Goal: Task Accomplishment & Management: Use online tool/utility

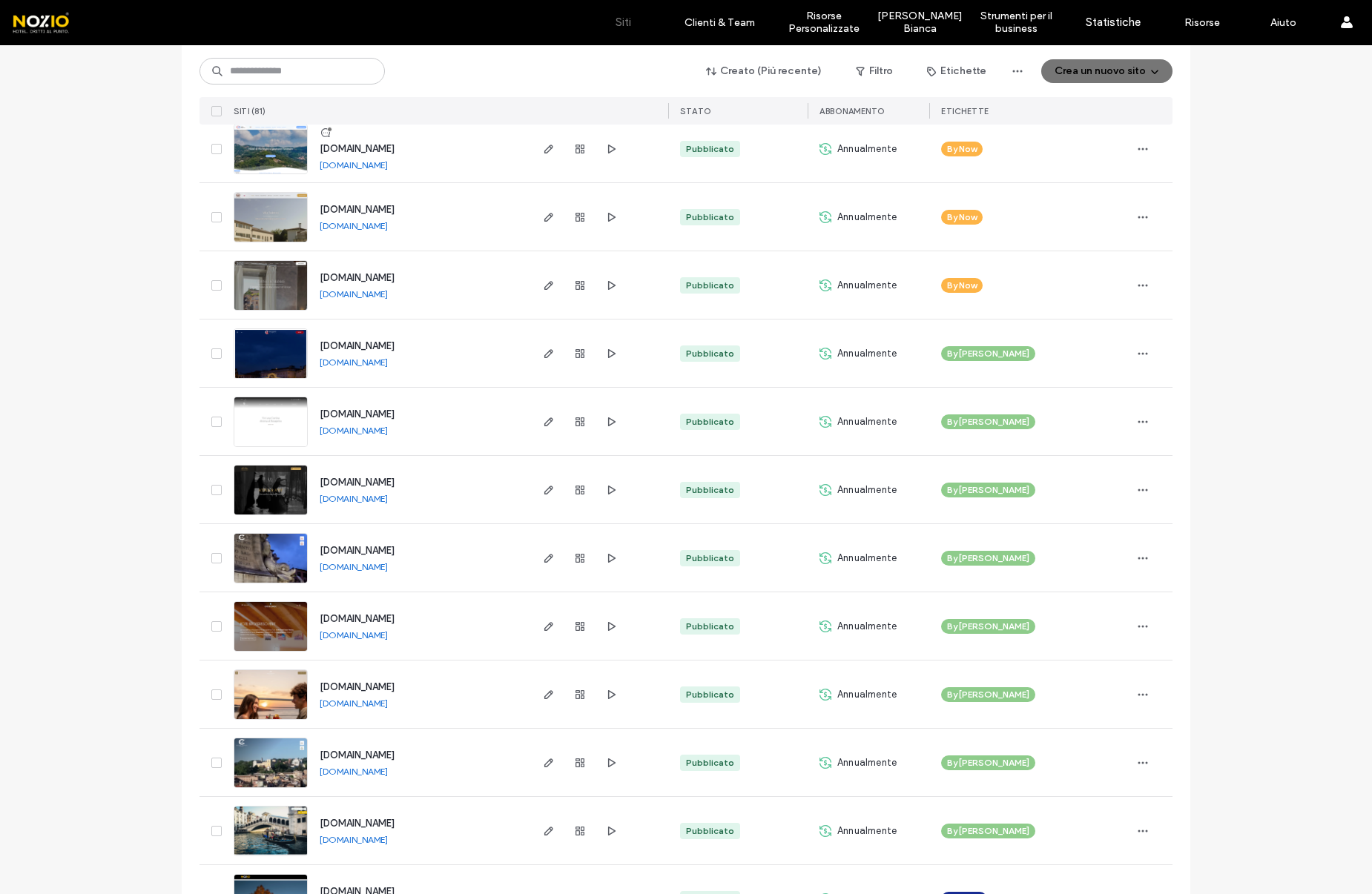
scroll to position [2747, 0]
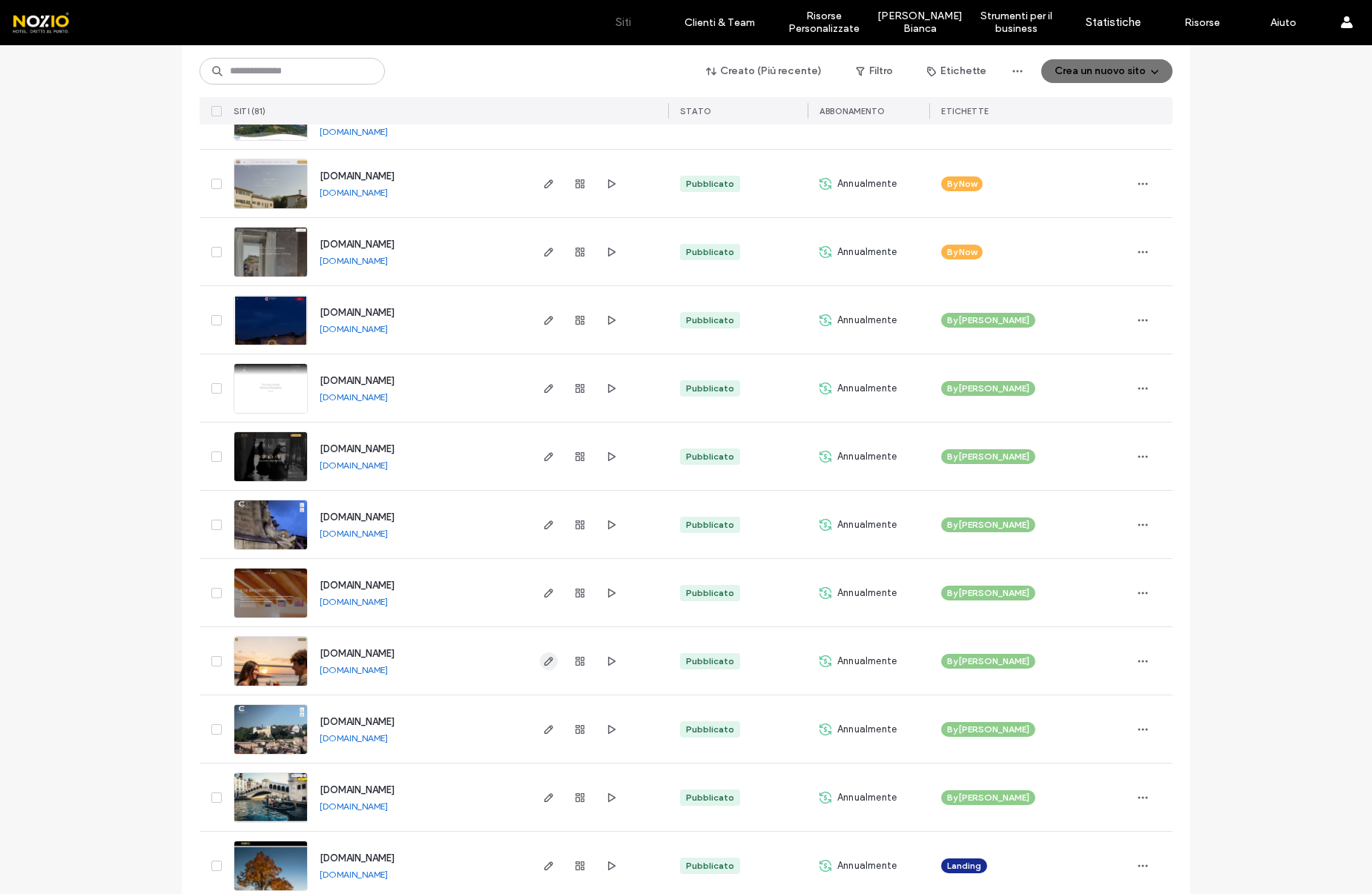
click at [543, 665] on icon "button" at bounding box center [548, 661] width 12 height 12
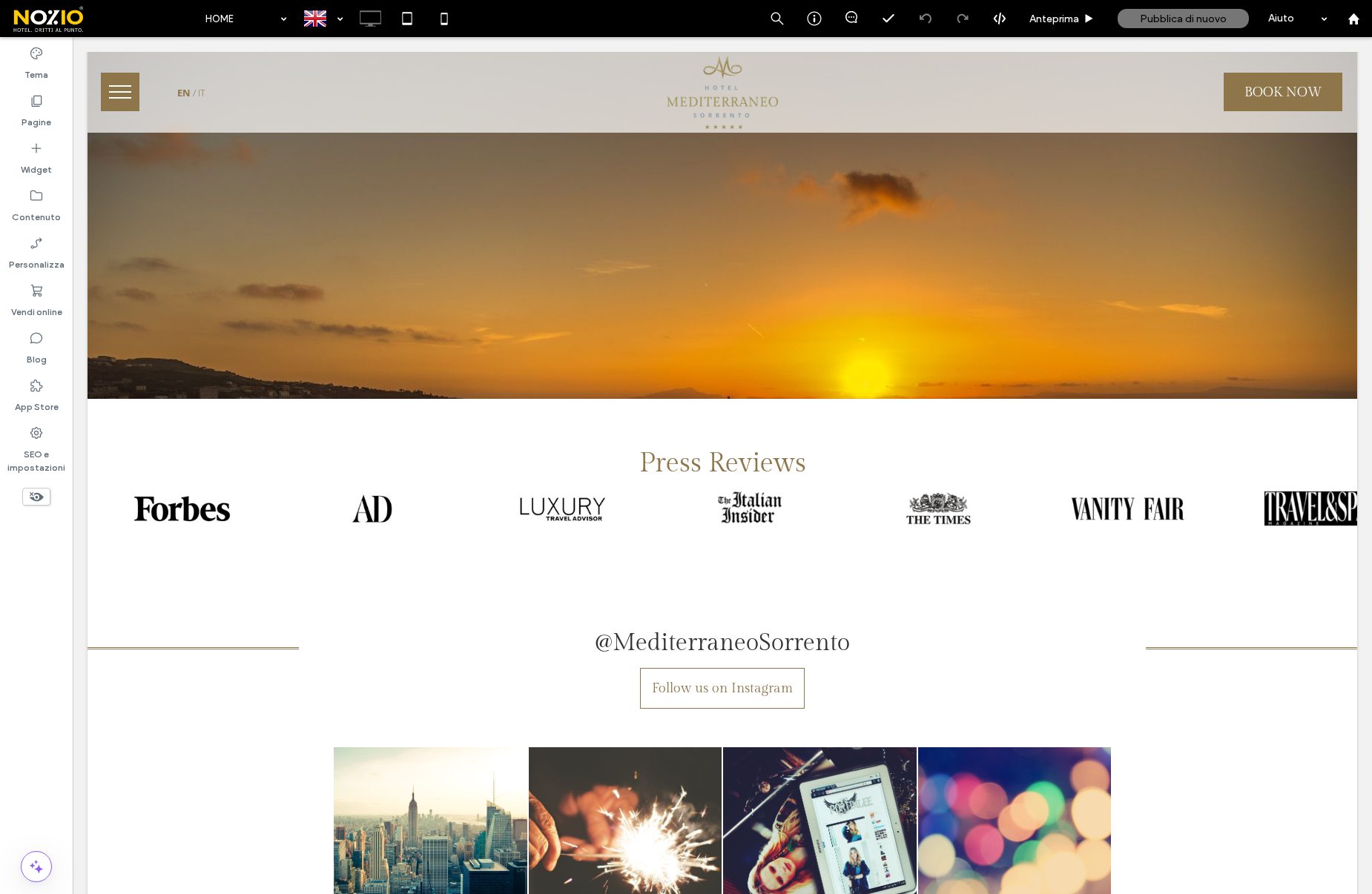
scroll to position [8135, 0]
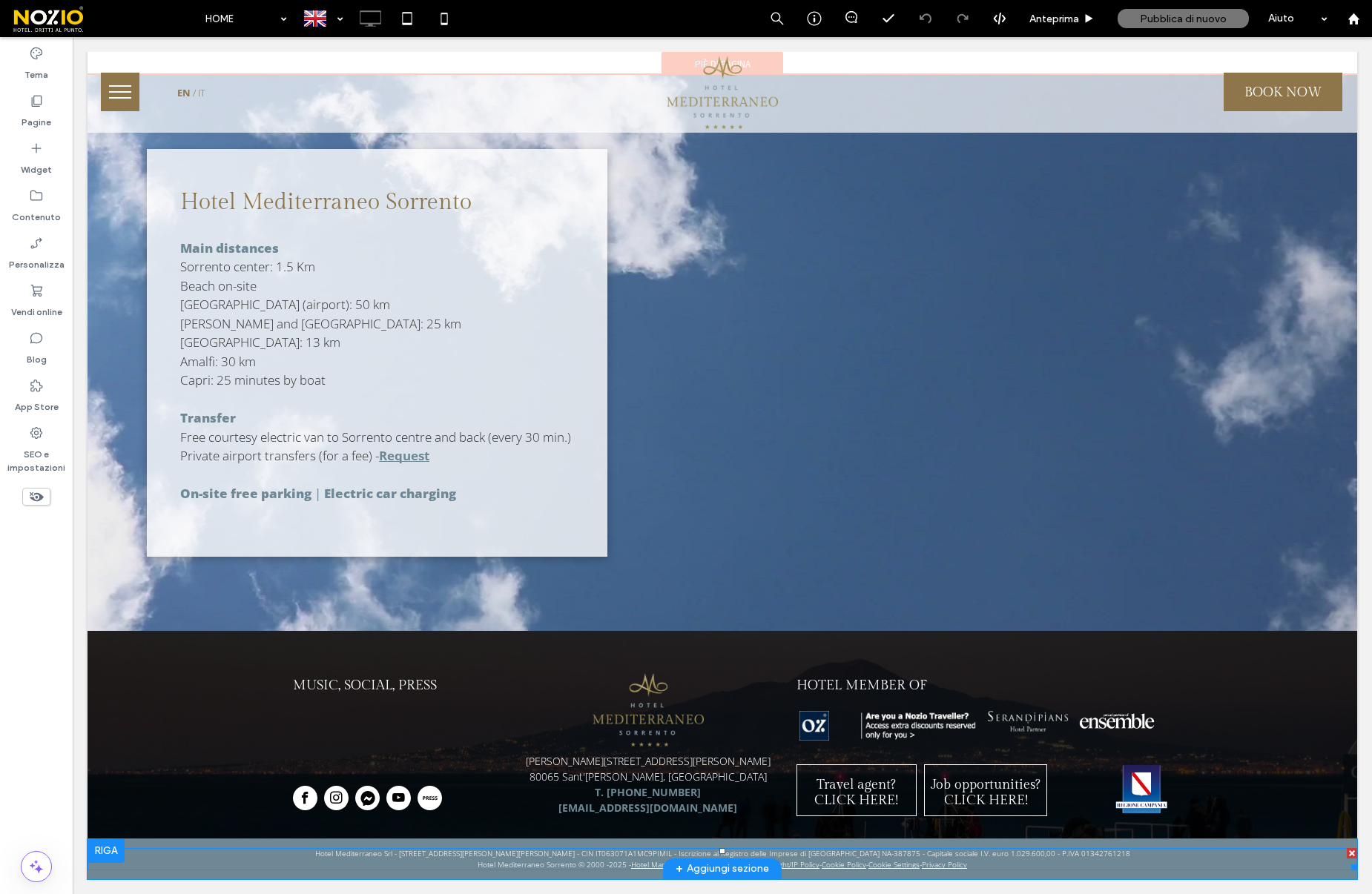
click at [980, 864] on span at bounding box center [722, 859] width 1270 height 22
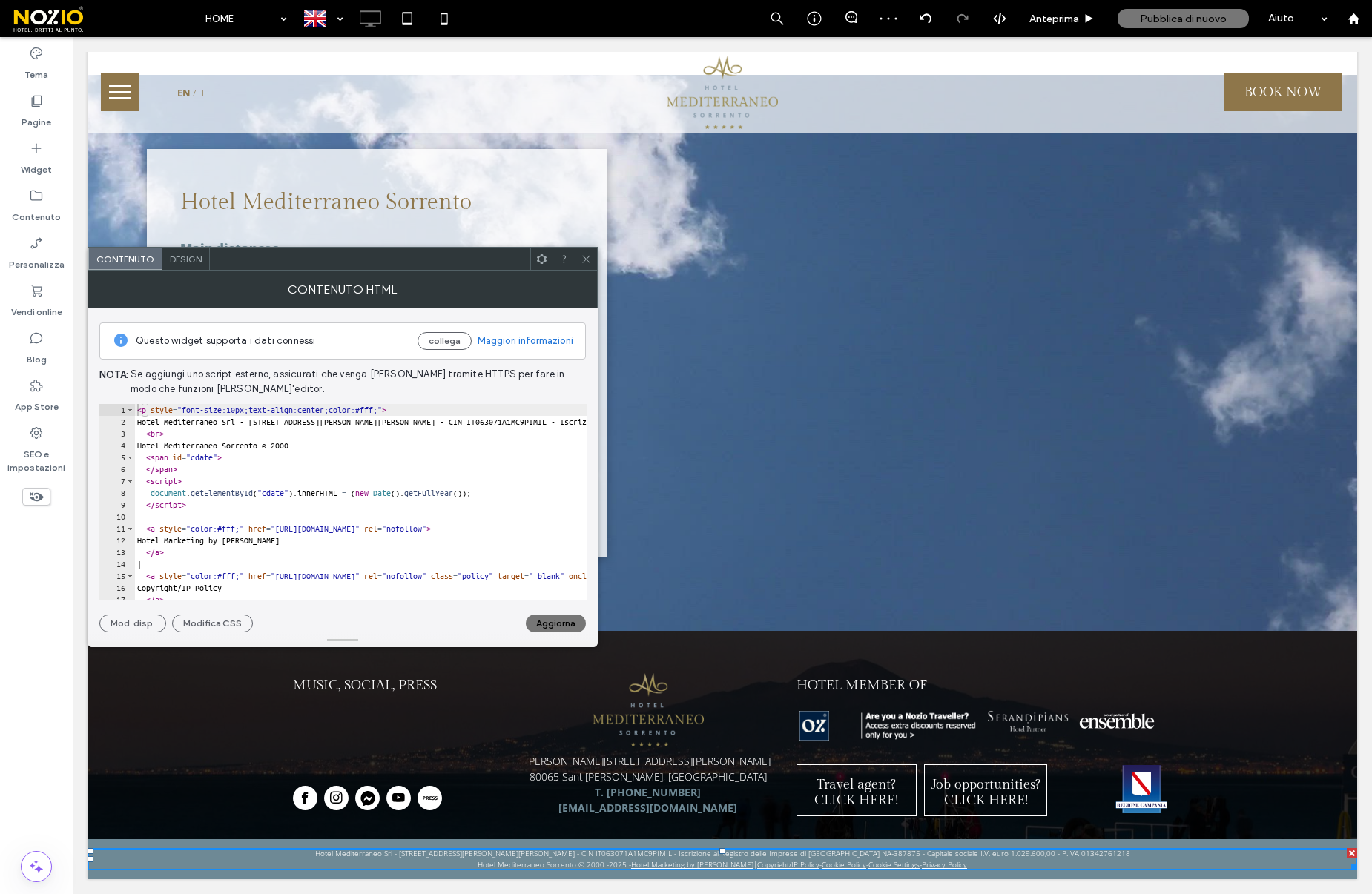
click at [584, 264] on span at bounding box center [586, 258] width 11 height 22
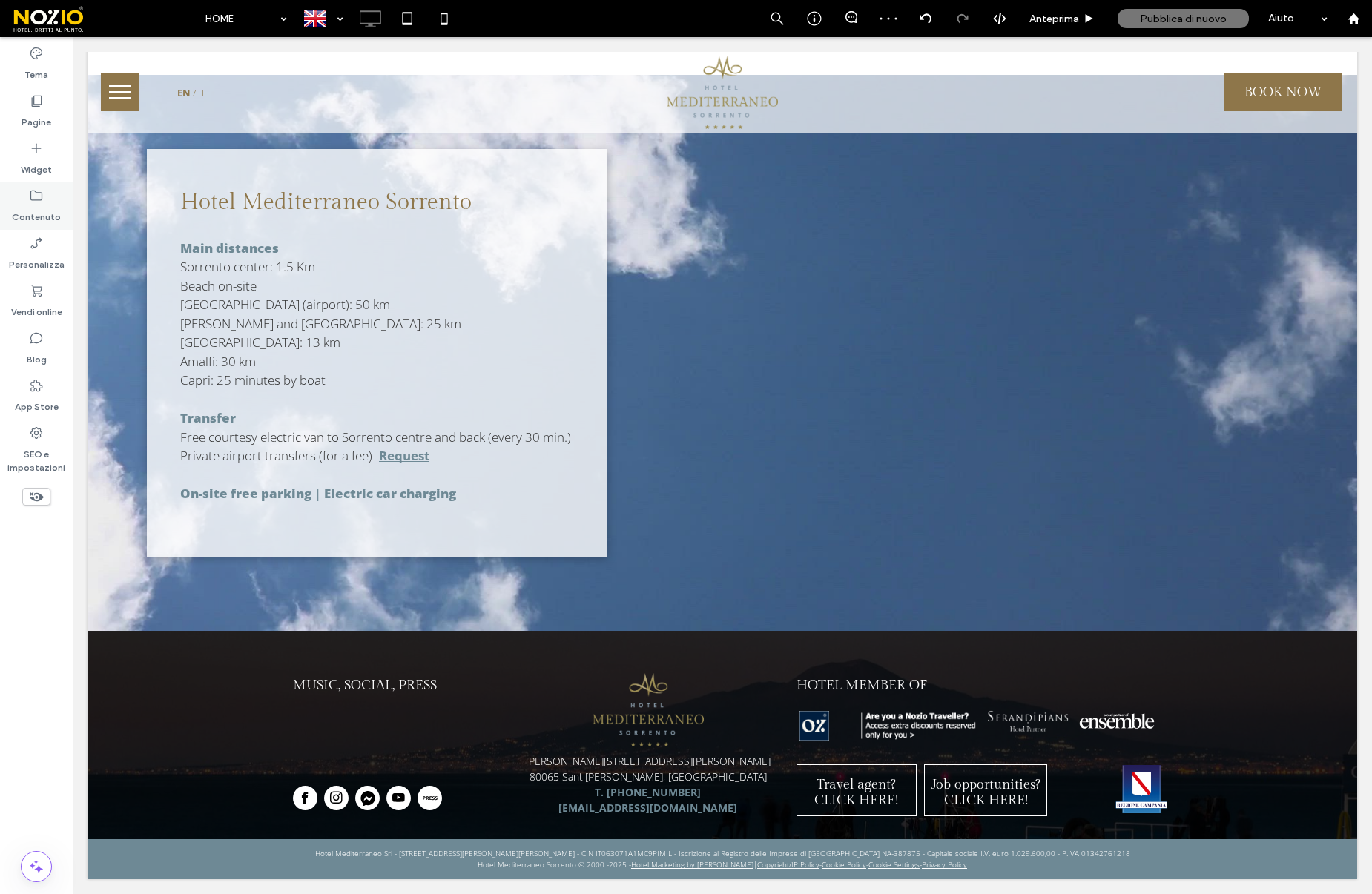
click at [37, 205] on label "Contenuto" at bounding box center [36, 213] width 49 height 20
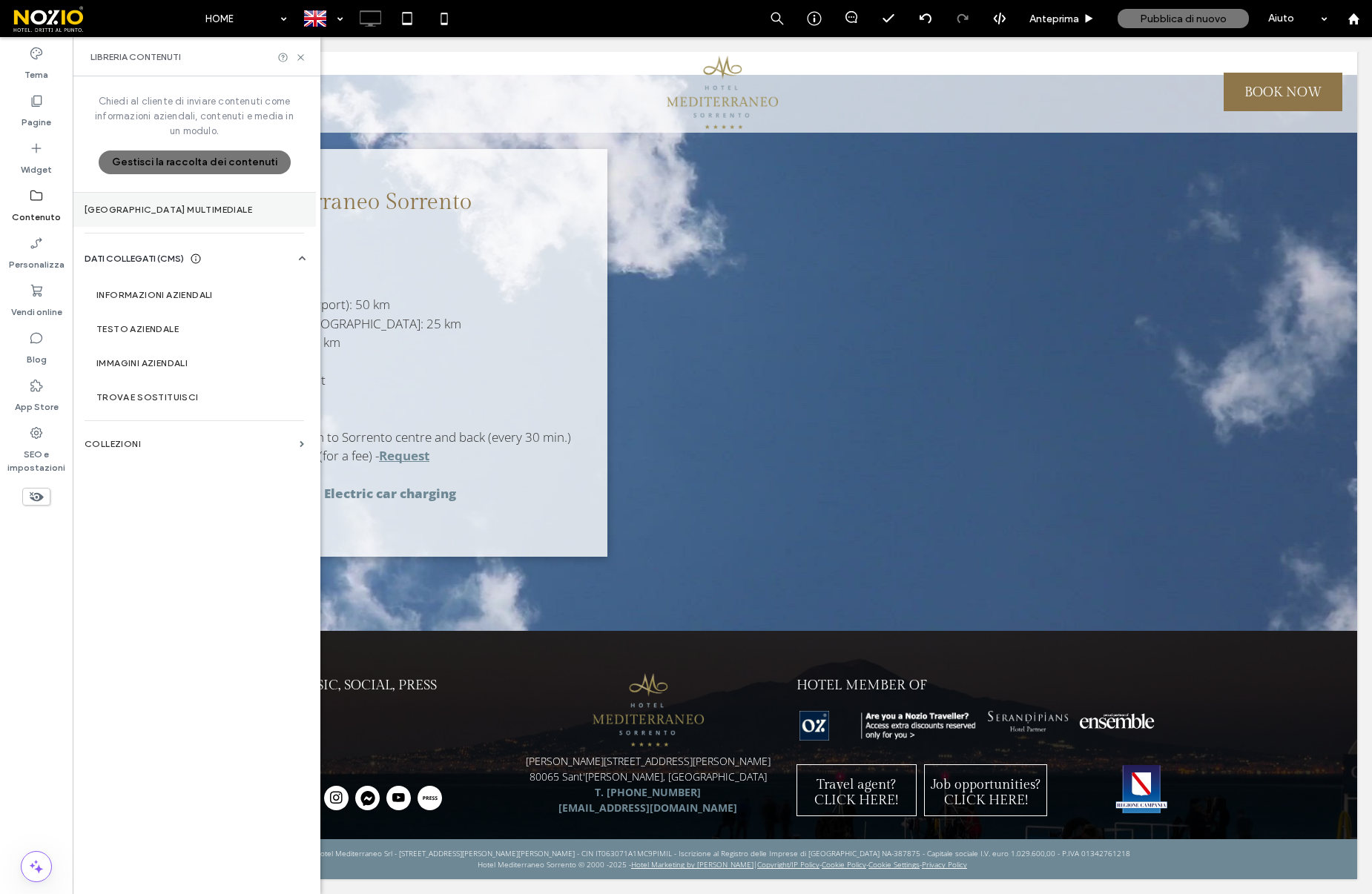
click at [173, 215] on section "Gestore multimediale" at bounding box center [194, 210] width 243 height 34
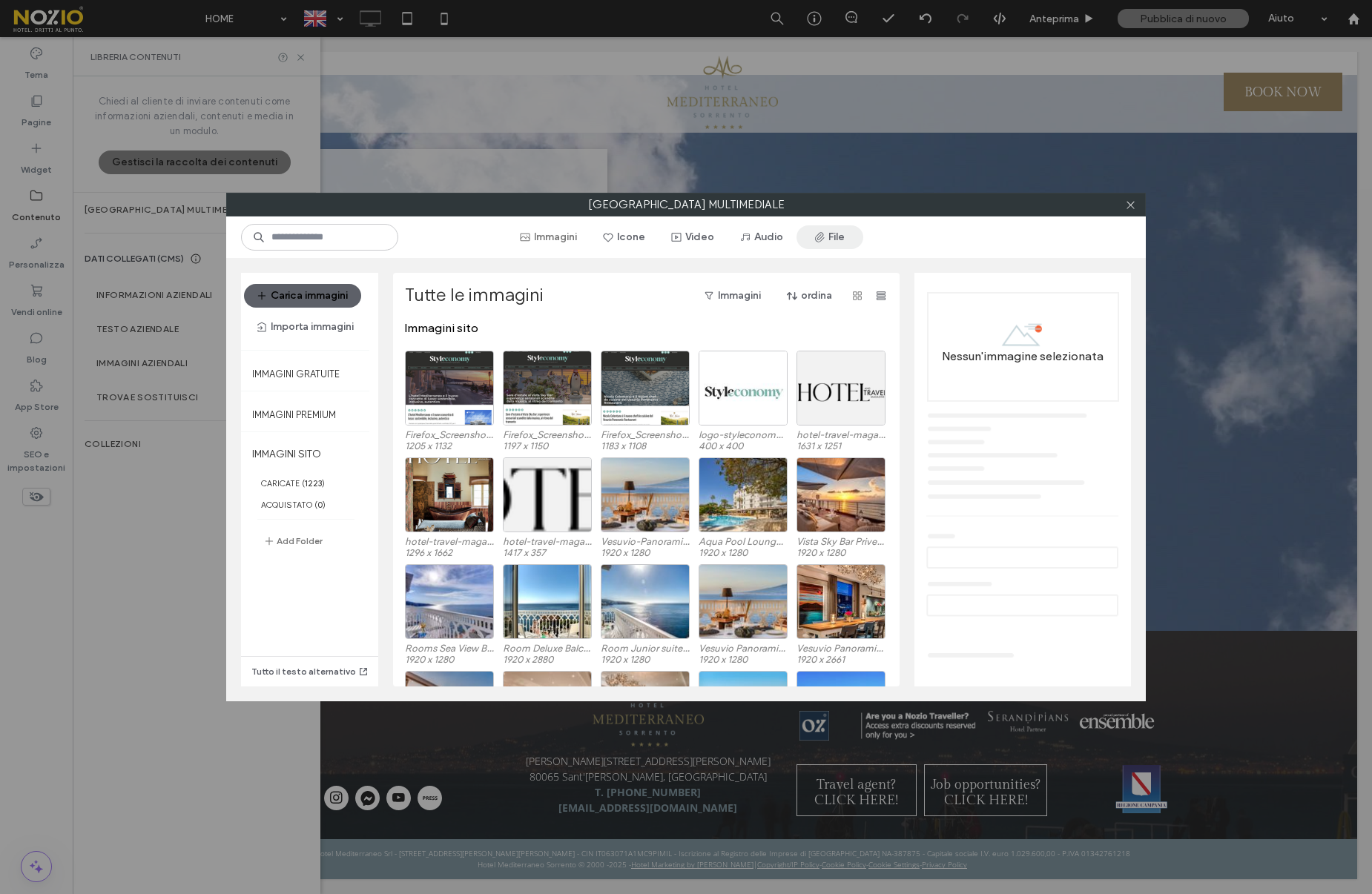
click at [832, 240] on button "File" at bounding box center [829, 237] width 67 height 24
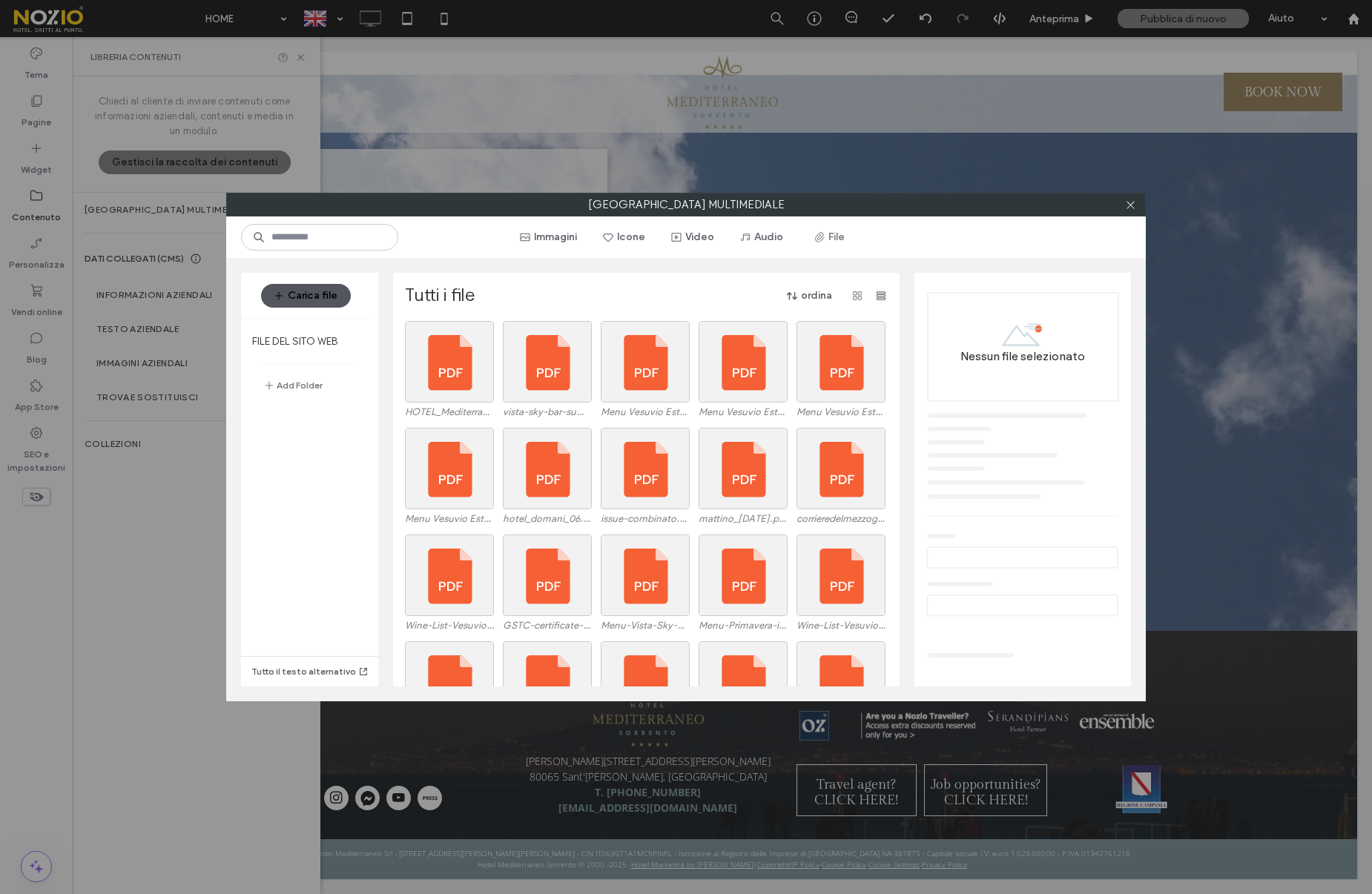
click at [323, 288] on button "Carica file" at bounding box center [305, 296] width 90 height 24
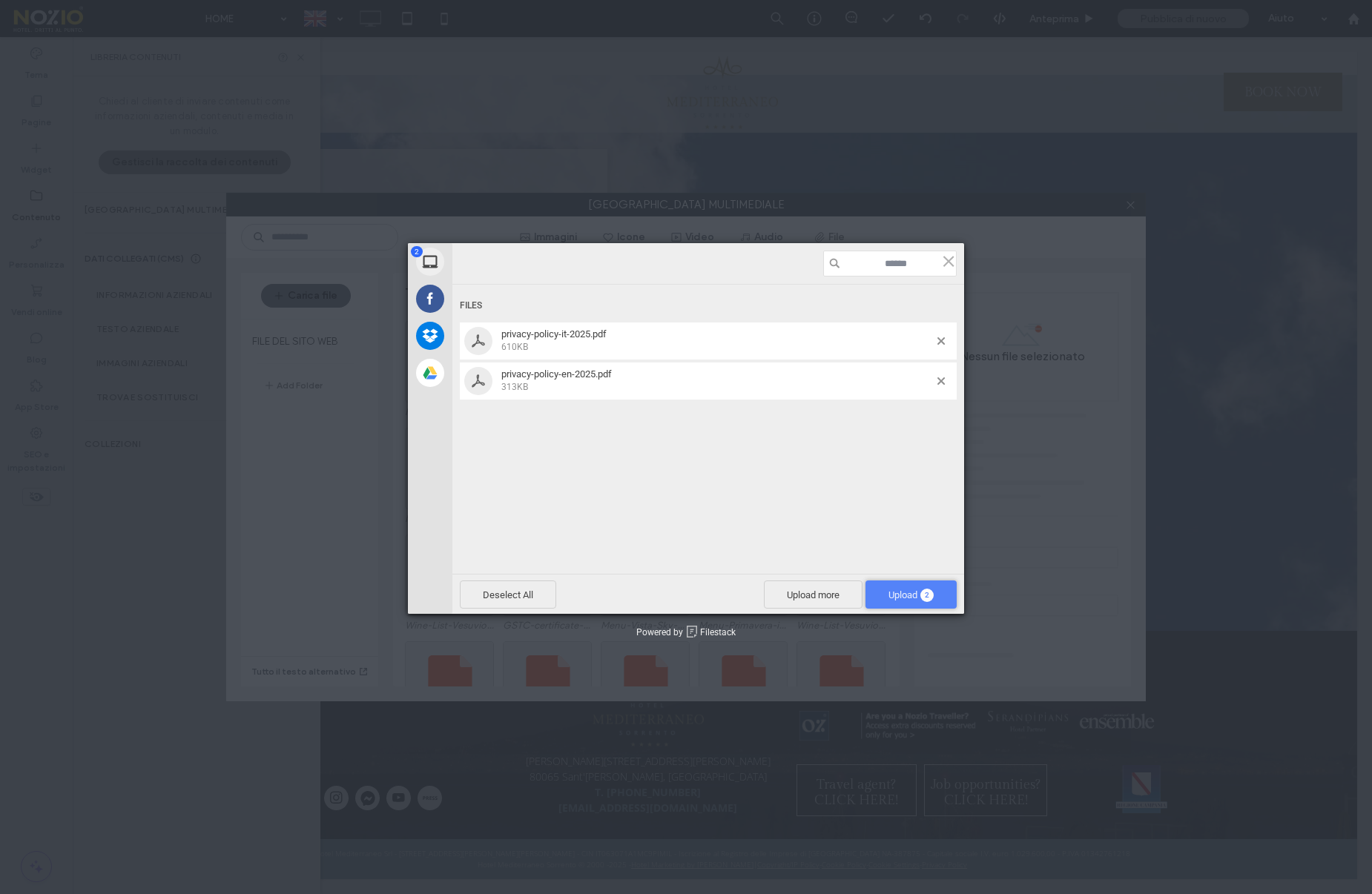
click at [907, 590] on span "Upload 2" at bounding box center [911, 595] width 45 height 11
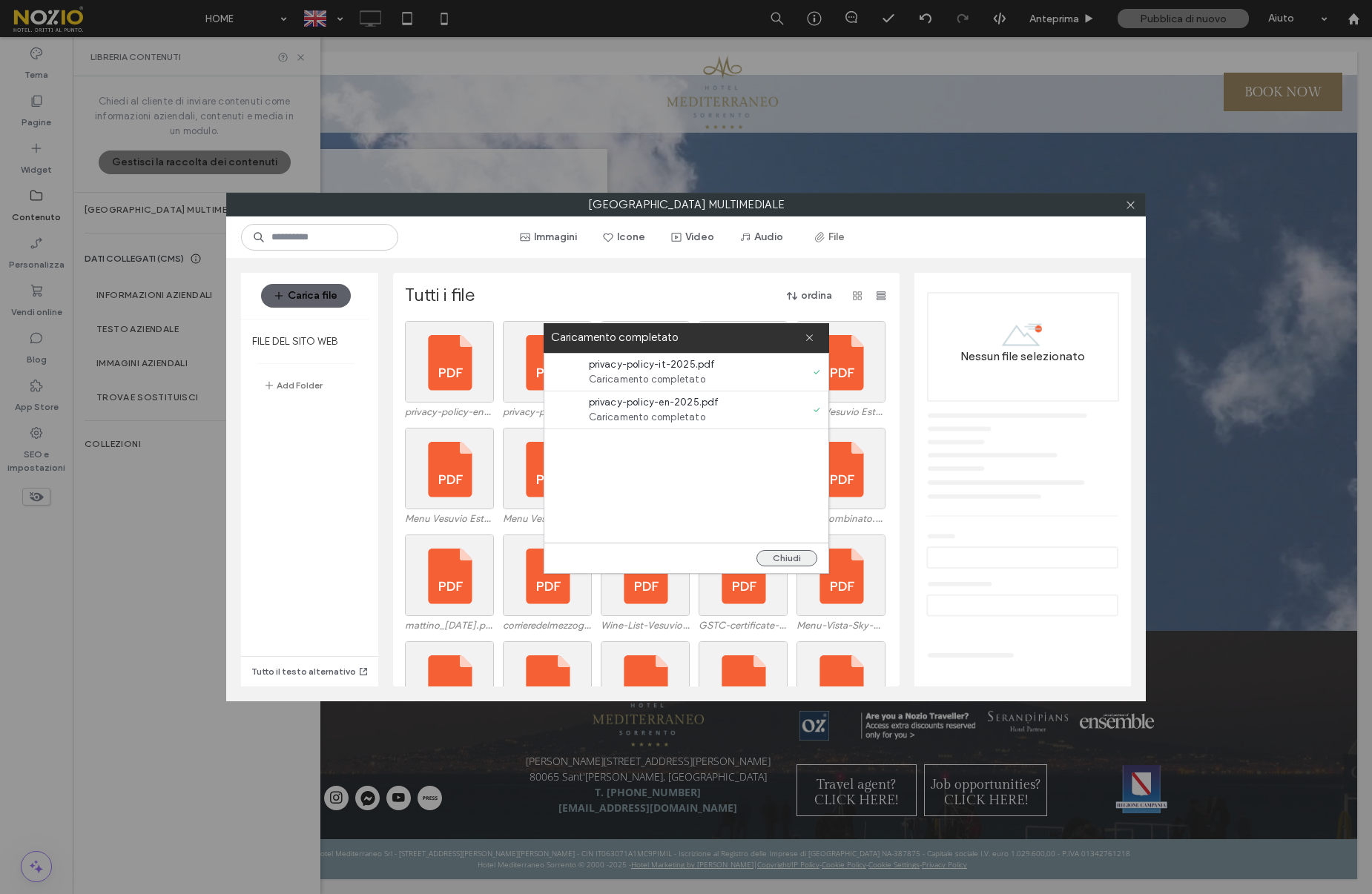
click at [778, 551] on button "Chiudi" at bounding box center [786, 558] width 61 height 16
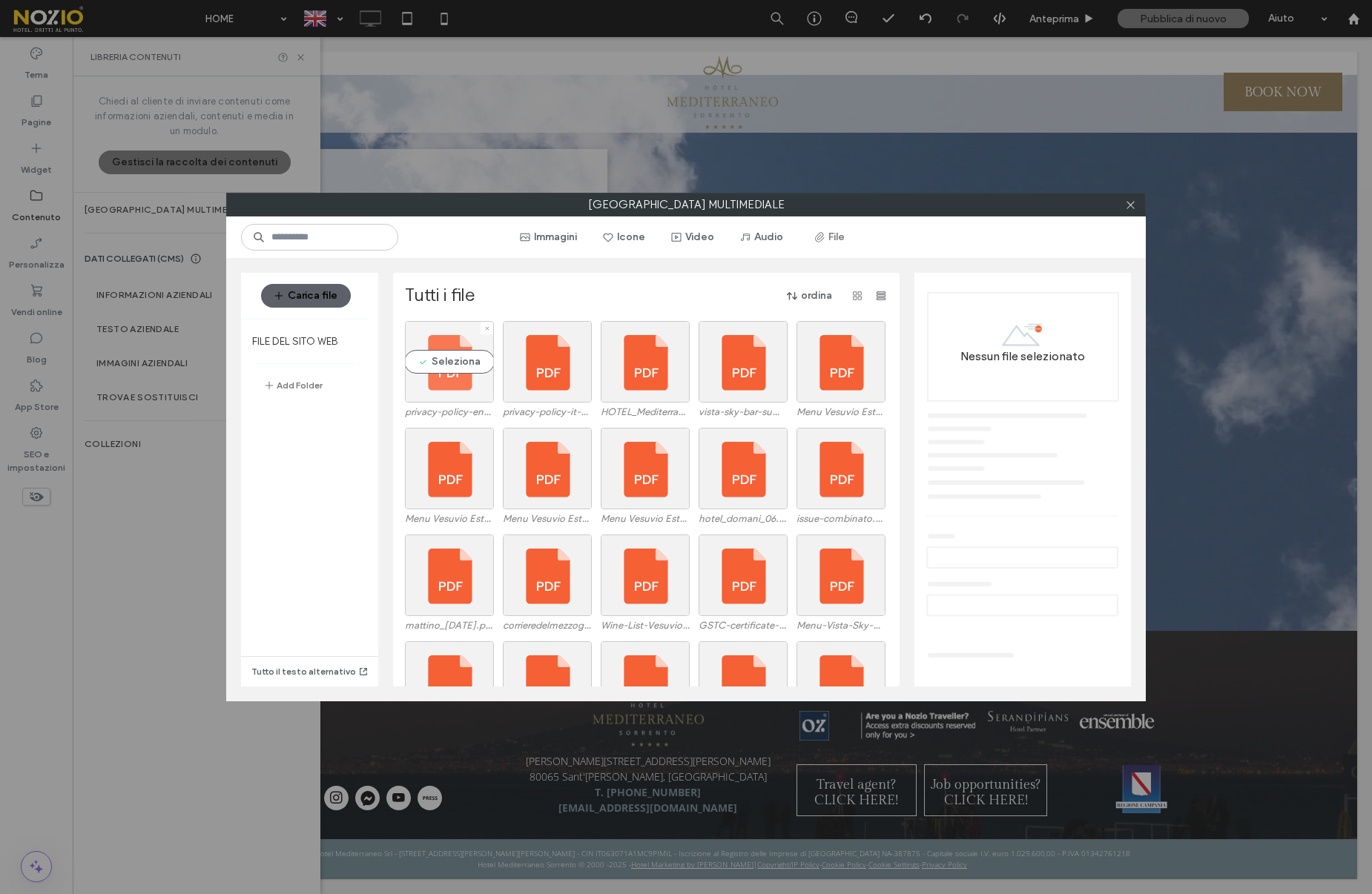
click at [469, 379] on div "Seleziona" at bounding box center [450, 362] width 89 height 82
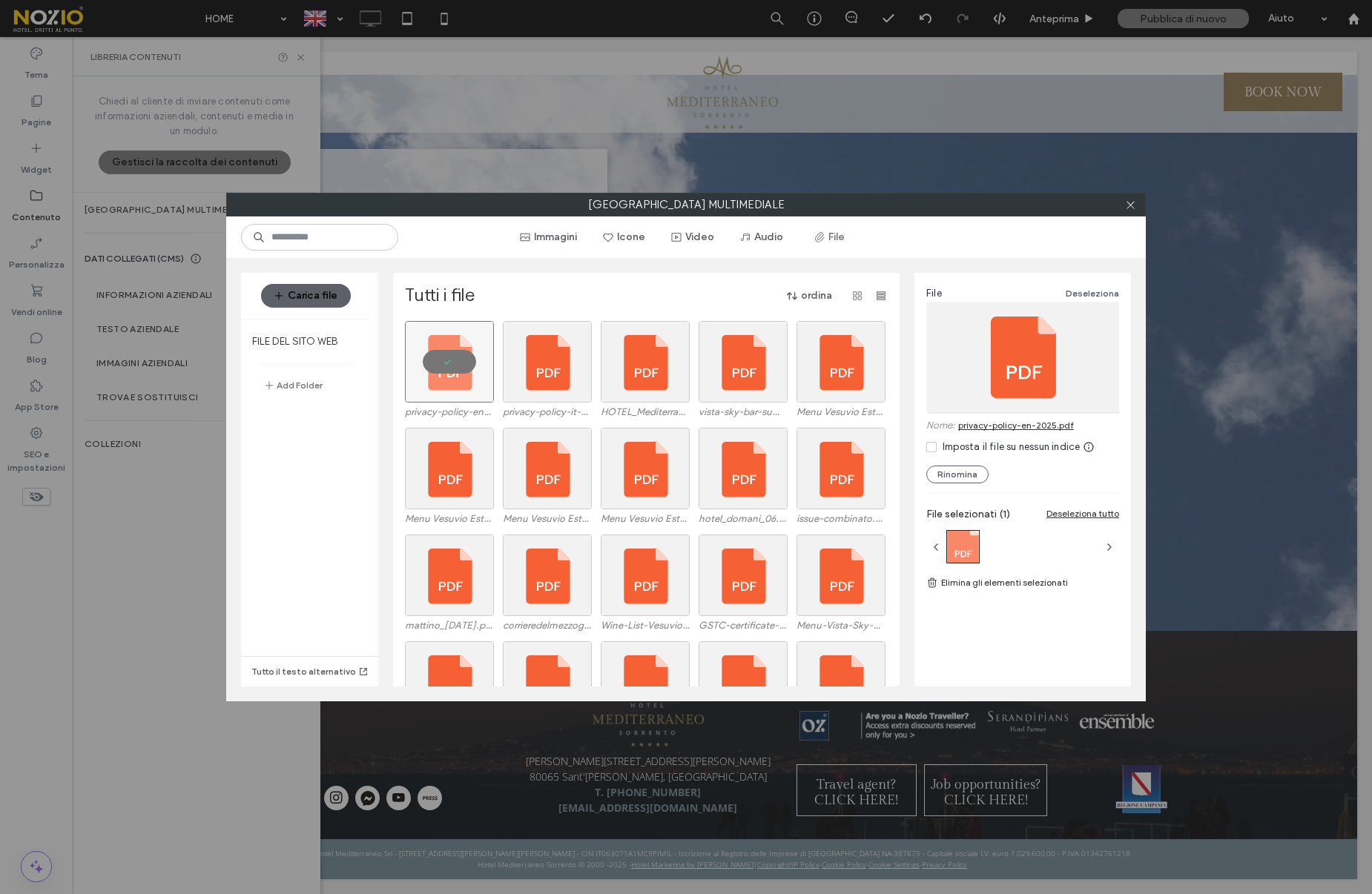
click at [1053, 428] on link "privacy-policy-en-2025.pdf" at bounding box center [1016, 425] width 116 height 11
click at [1125, 204] on icon at bounding box center [1130, 205] width 11 height 11
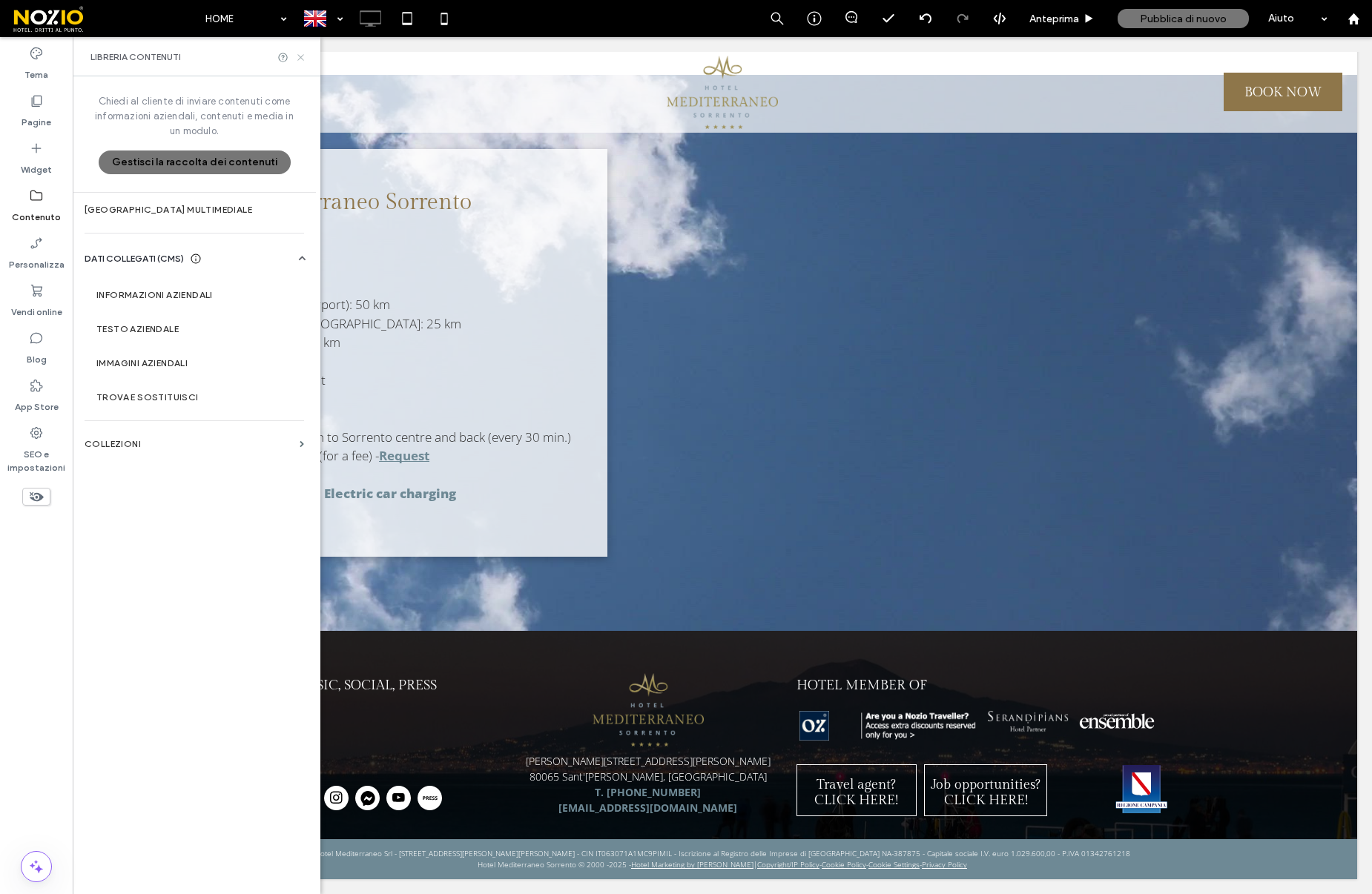
click at [300, 59] on icon at bounding box center [300, 57] width 11 height 11
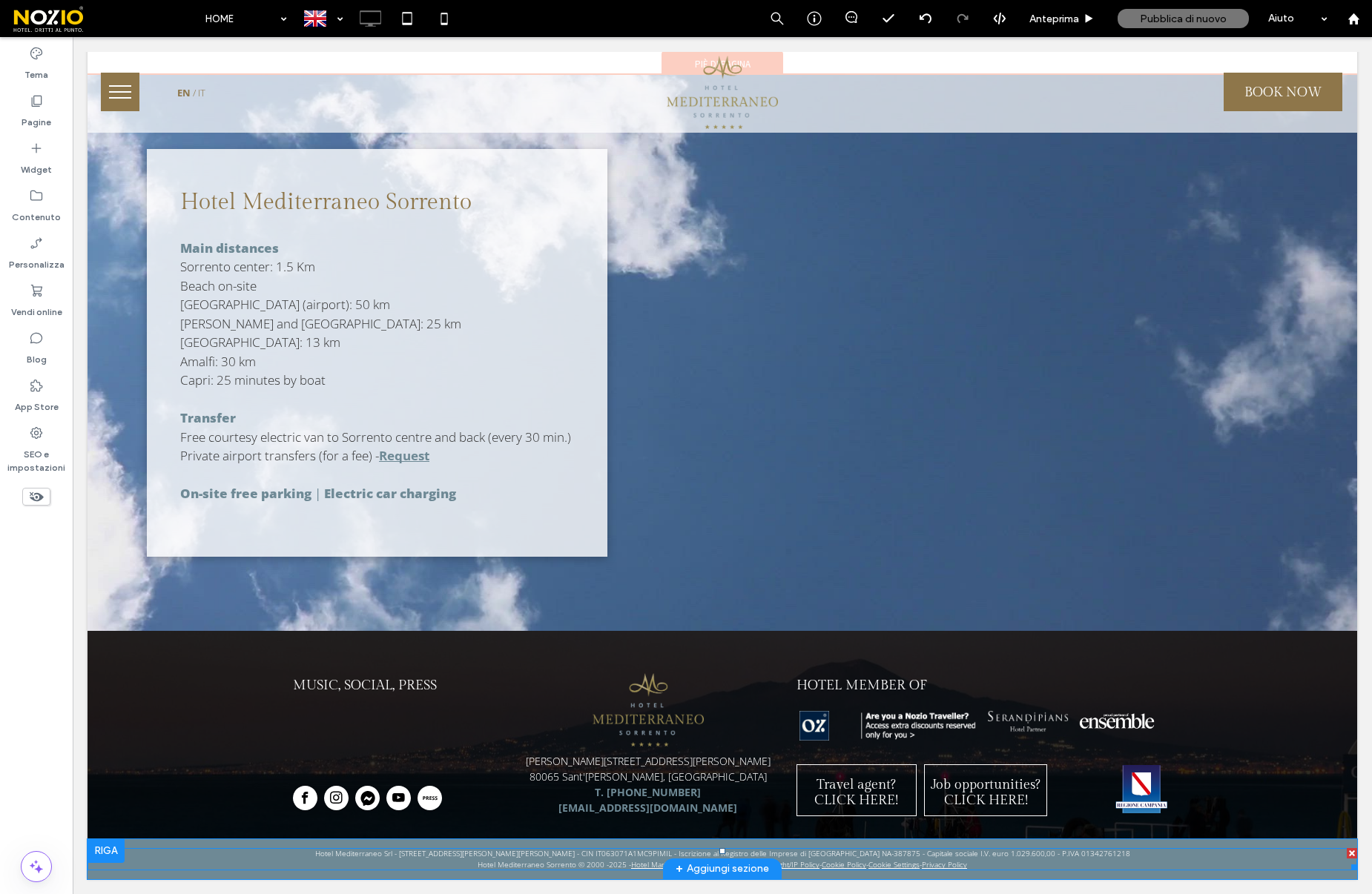
click at [1026, 863] on span at bounding box center [722, 859] width 1270 height 22
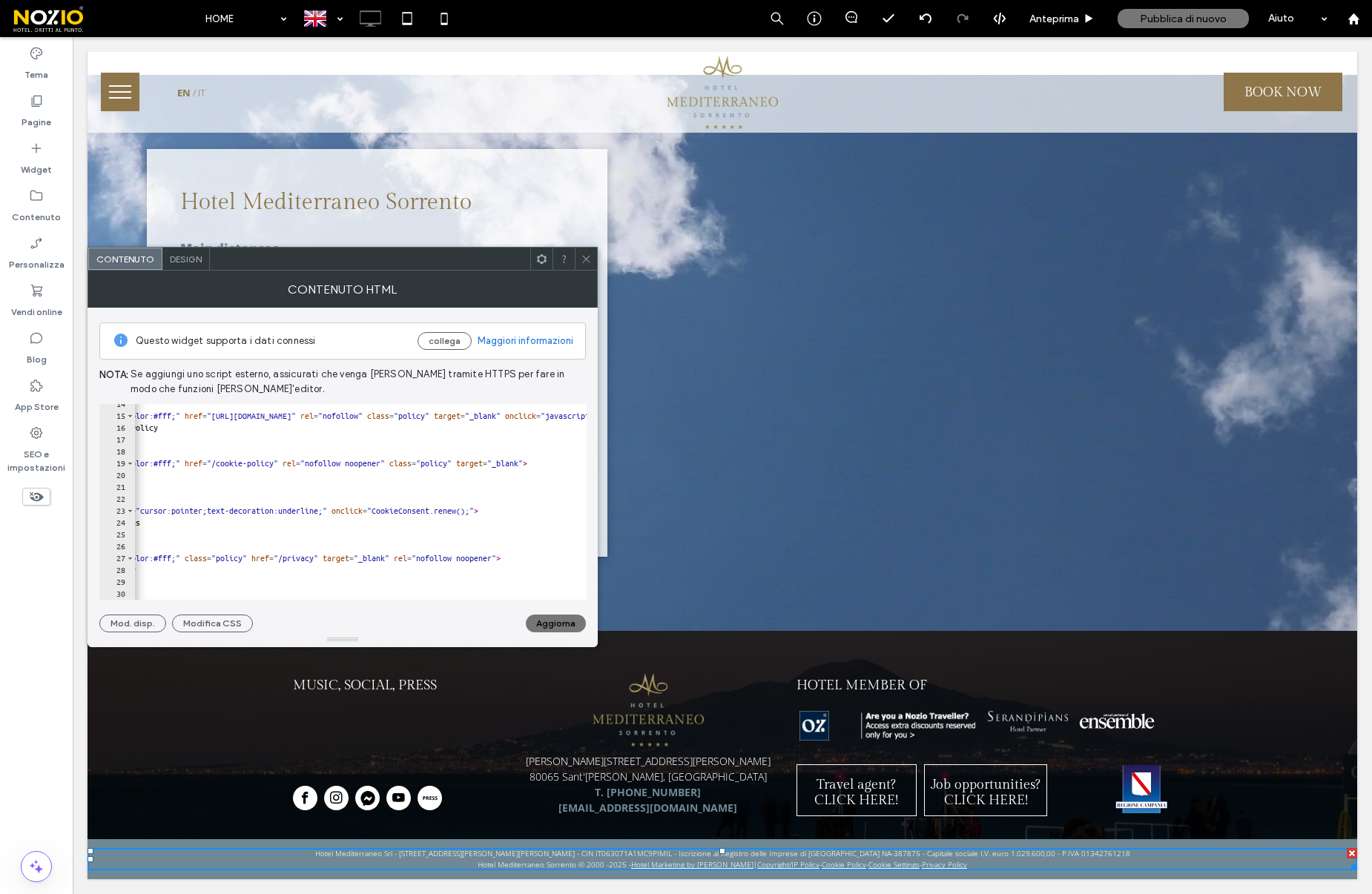
scroll to position [0, 64]
drag, startPoint x: 317, startPoint y: 560, endPoint x: 359, endPoint y: 562, distance: 42.0
click at [359, 562] on div "| < a style = "color:#fff;" href = "https://www.nozio.biz/cr-ipcopy.htm" rel = …" at bounding box center [786, 508] width 1432 height 220
click at [339, 561] on div "| < a style = "color:#fff;" href = "https://www.nozio.biz/cr-ipcopy.htm" rel = …" at bounding box center [786, 508] width 1432 height 220
drag, startPoint x: 318, startPoint y: 561, endPoint x: 361, endPoint y: 559, distance: 43.0
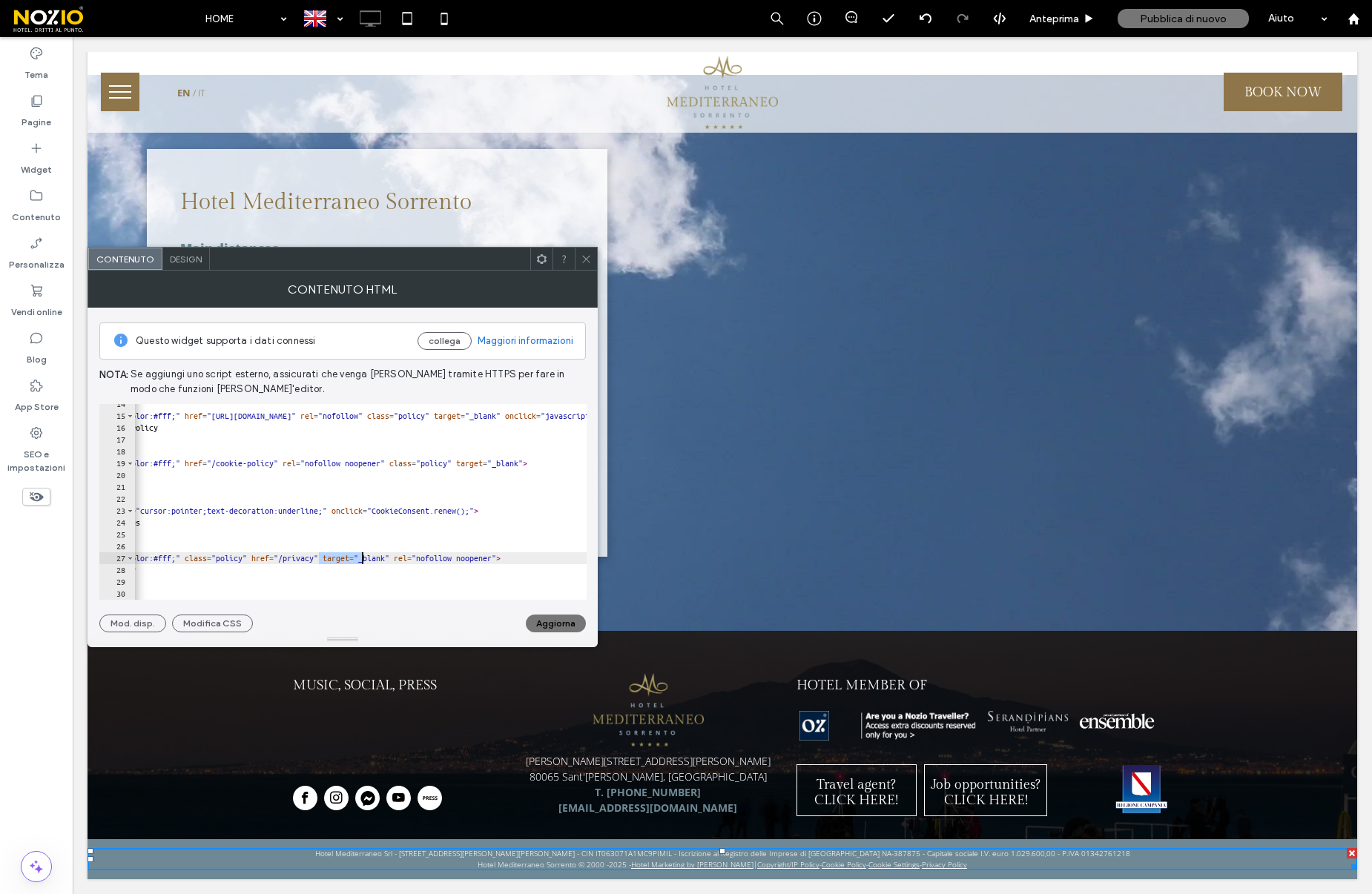
click at [361, 559] on div "| < a style = "color:#fff;" href = "https://www.nozio.biz/cr-ipcopy.htm" rel = …" at bounding box center [786, 508] width 1432 height 220
paste textarea "**********"
type textarea "**********"
click at [572, 625] on button "Aggiorna" at bounding box center [555, 623] width 60 height 18
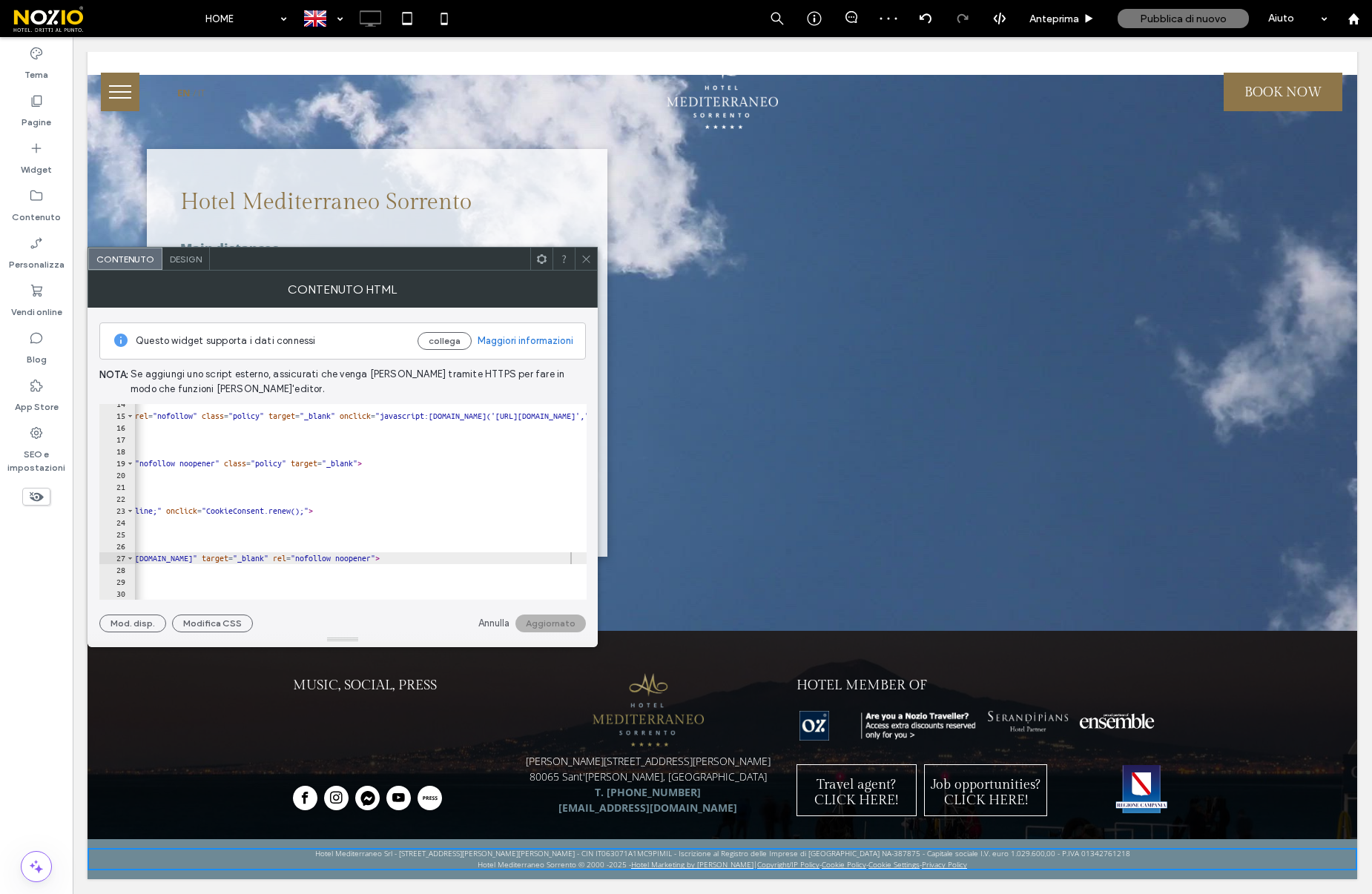
click at [588, 263] on icon at bounding box center [586, 259] width 11 height 11
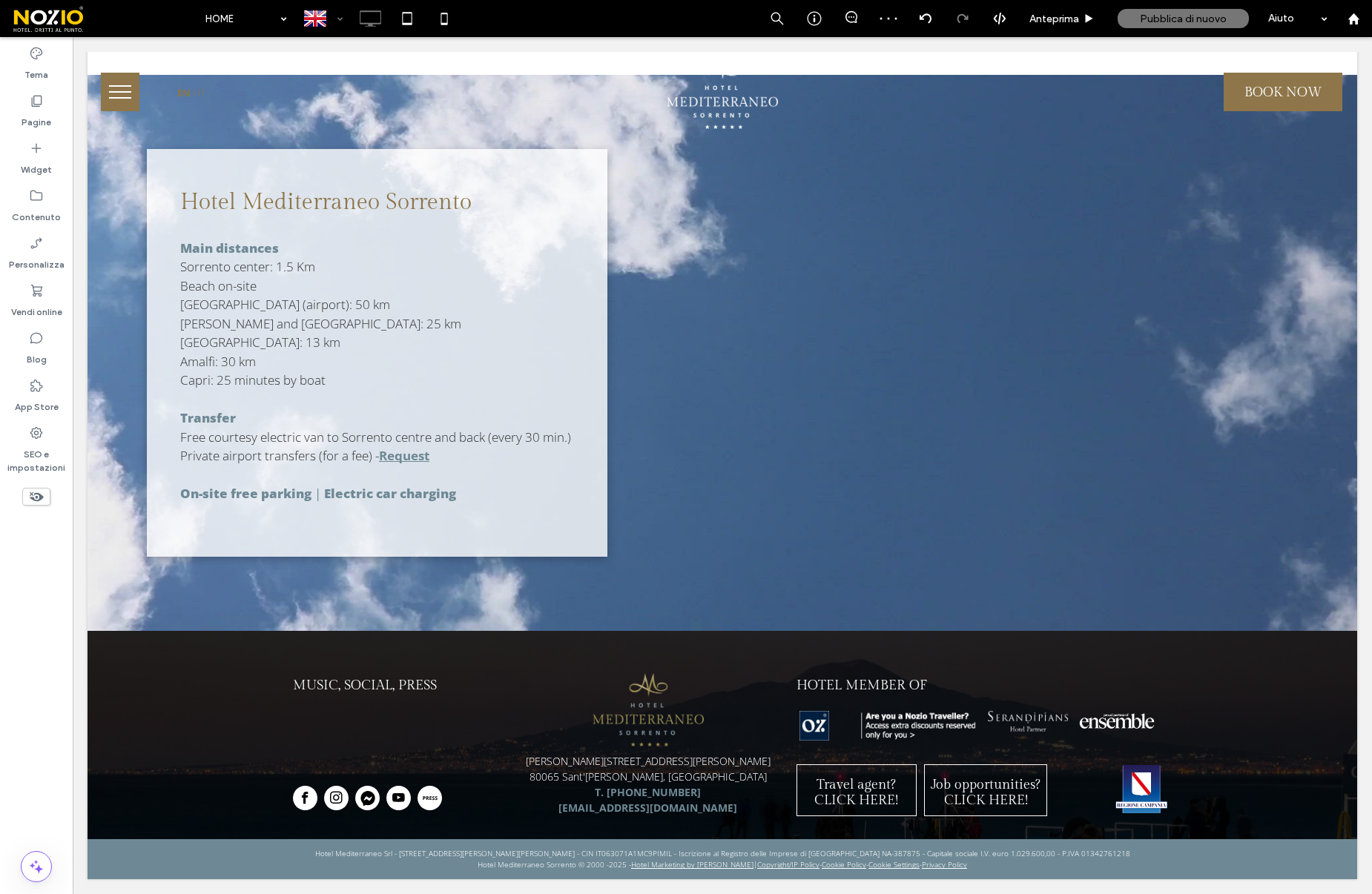
click at [344, 20] on div at bounding box center [322, 19] width 54 height 36
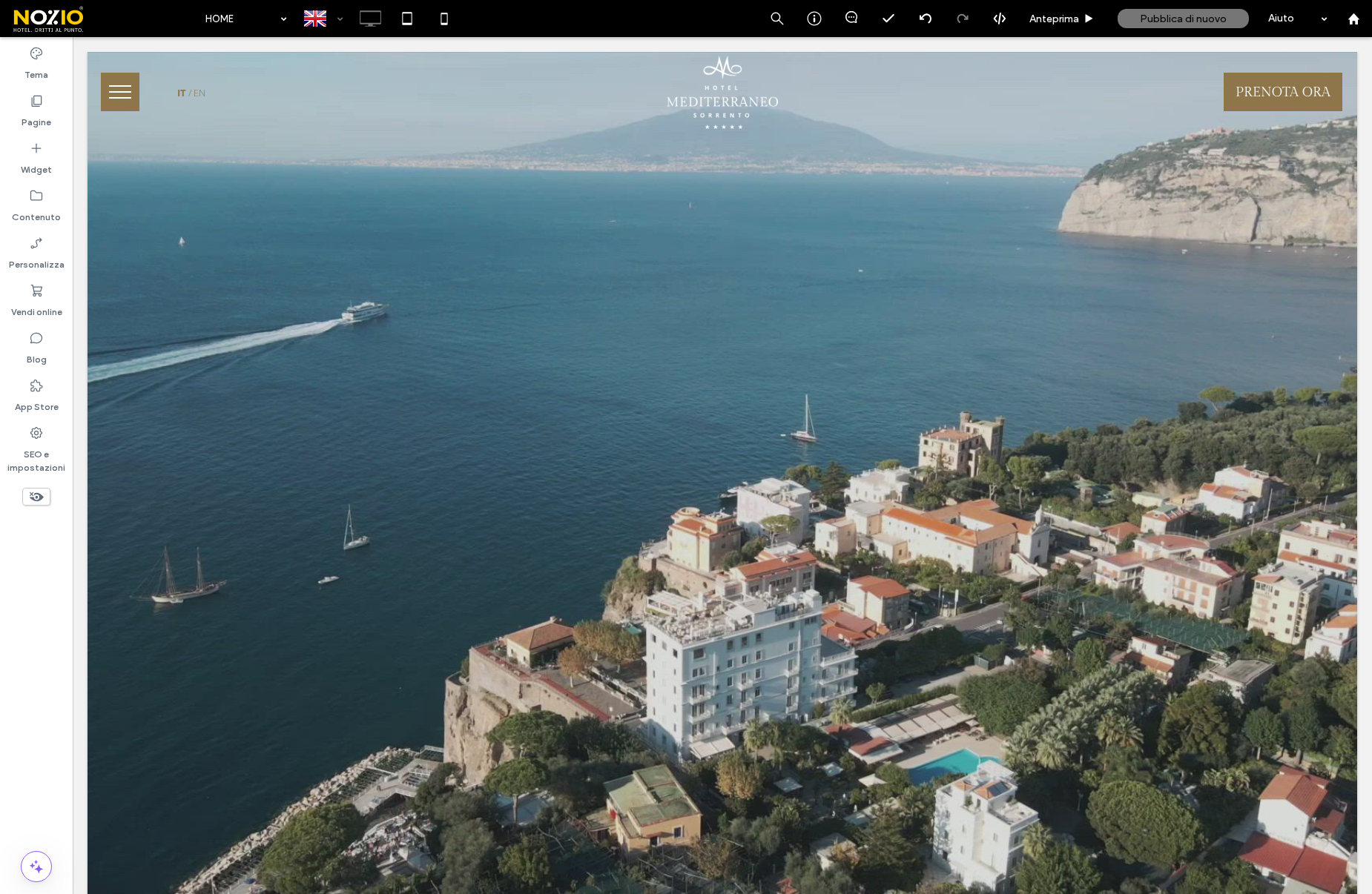
scroll to position [0, 0]
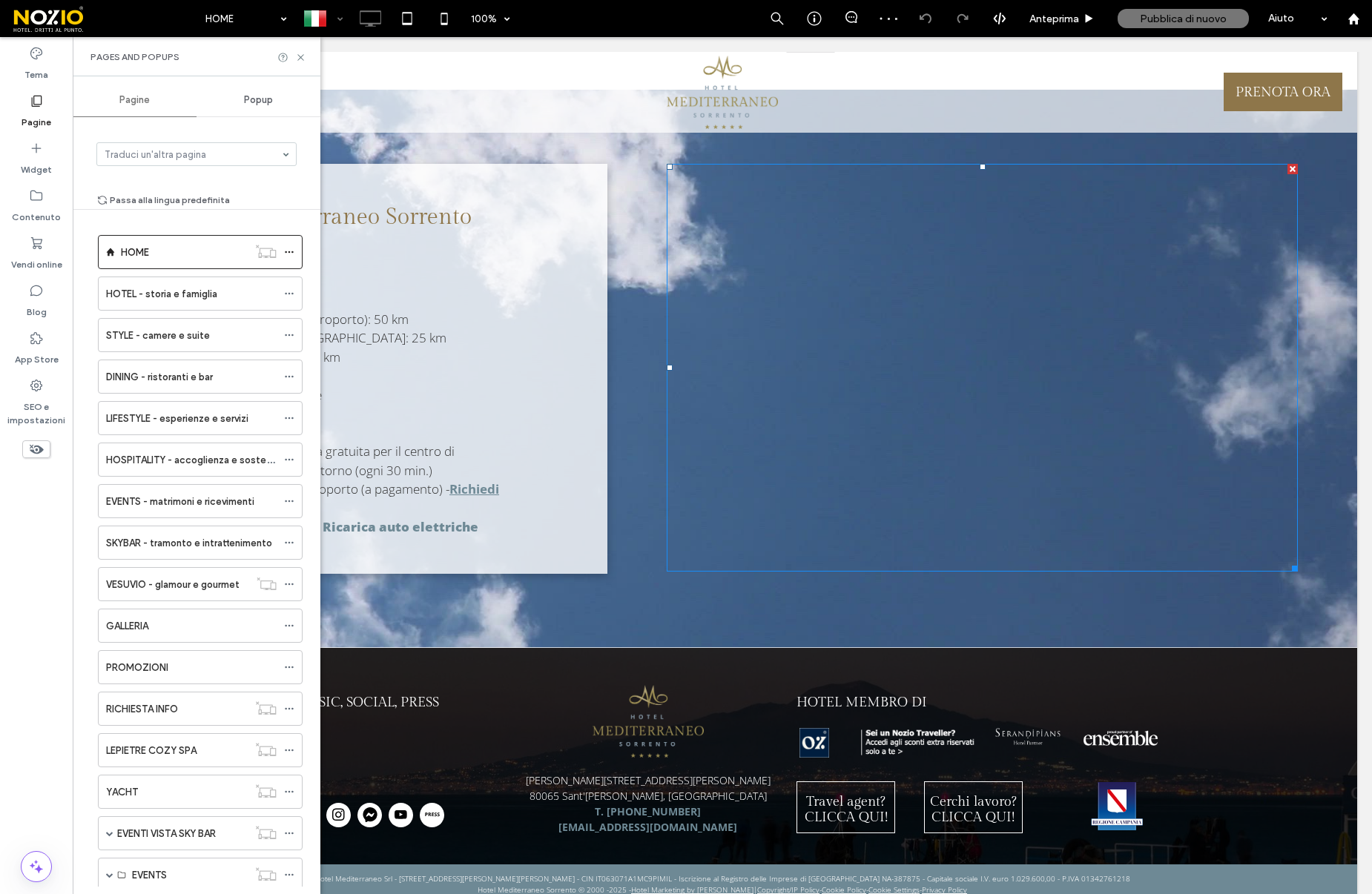
scroll to position [8144, 0]
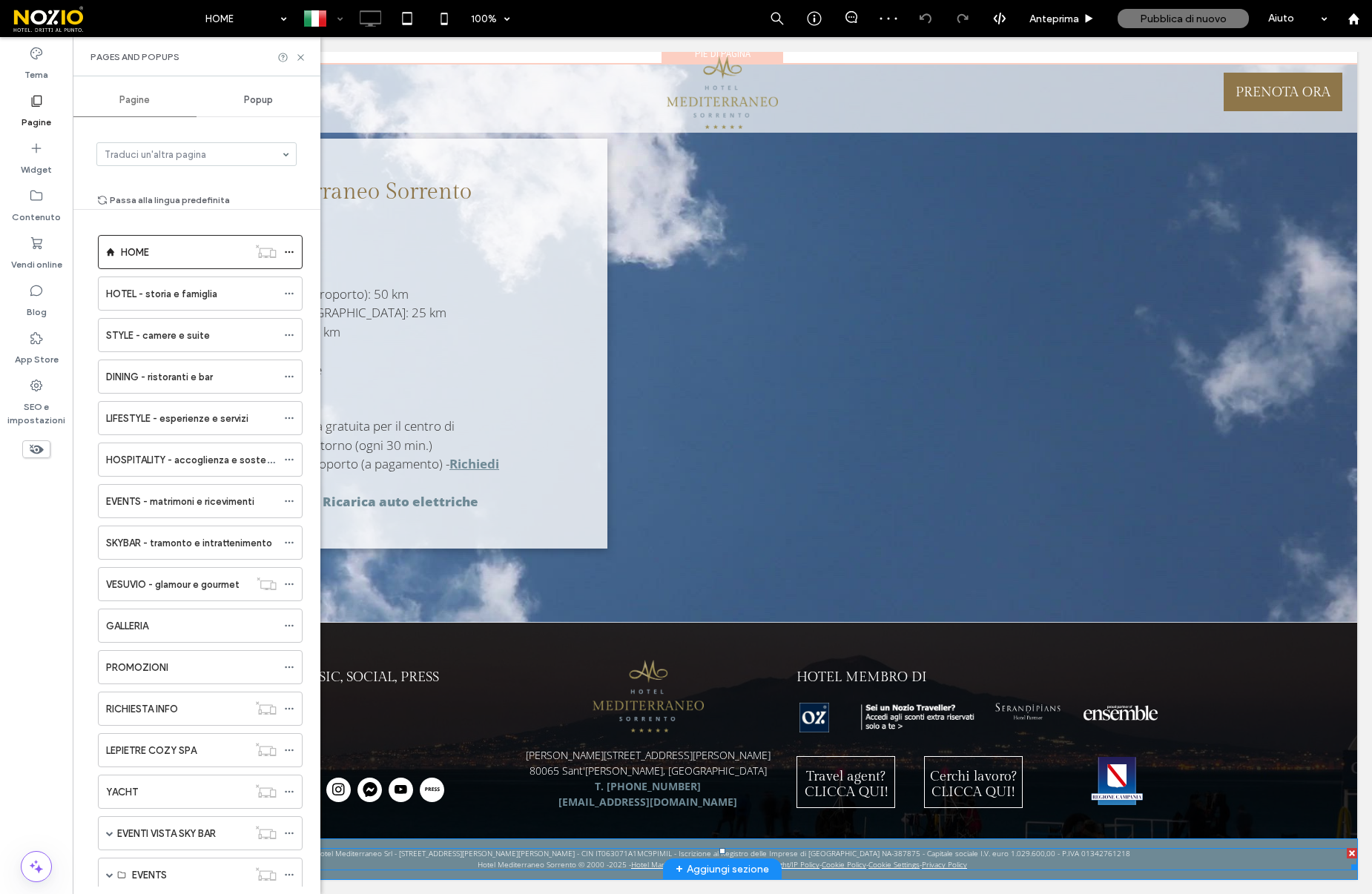
click at [1000, 863] on span at bounding box center [722, 859] width 1270 height 22
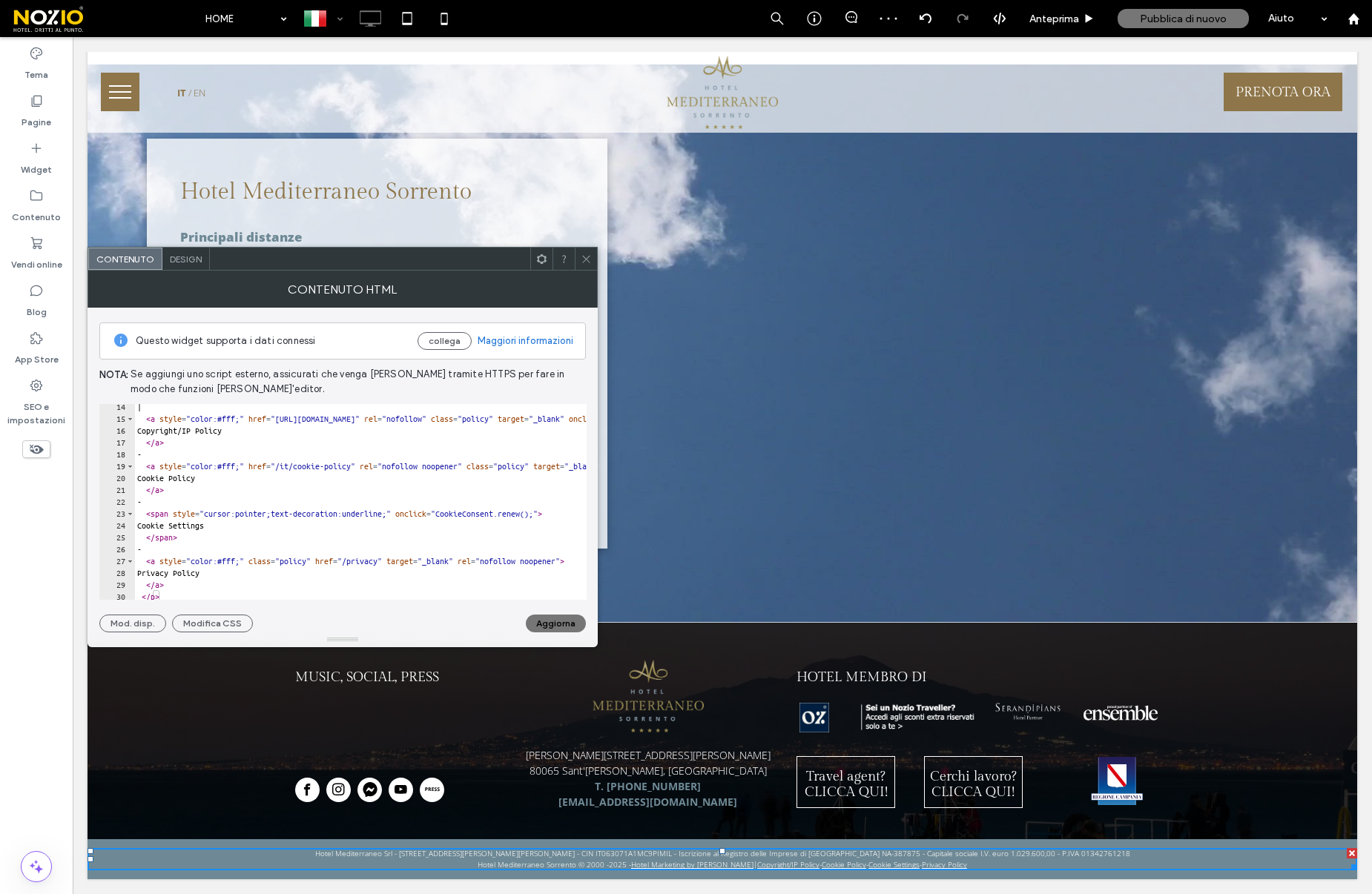
scroll to position [160, 0]
drag, startPoint x: 383, startPoint y: 560, endPoint x: 425, endPoint y: 559, distance: 42.0
click at [425, 559] on div "| < a style = "color:#fff;" href = "https://www.nozio.biz/cr-ipcopy.htm" rel = …" at bounding box center [850, 508] width 1432 height 220
paste textarea "**********"
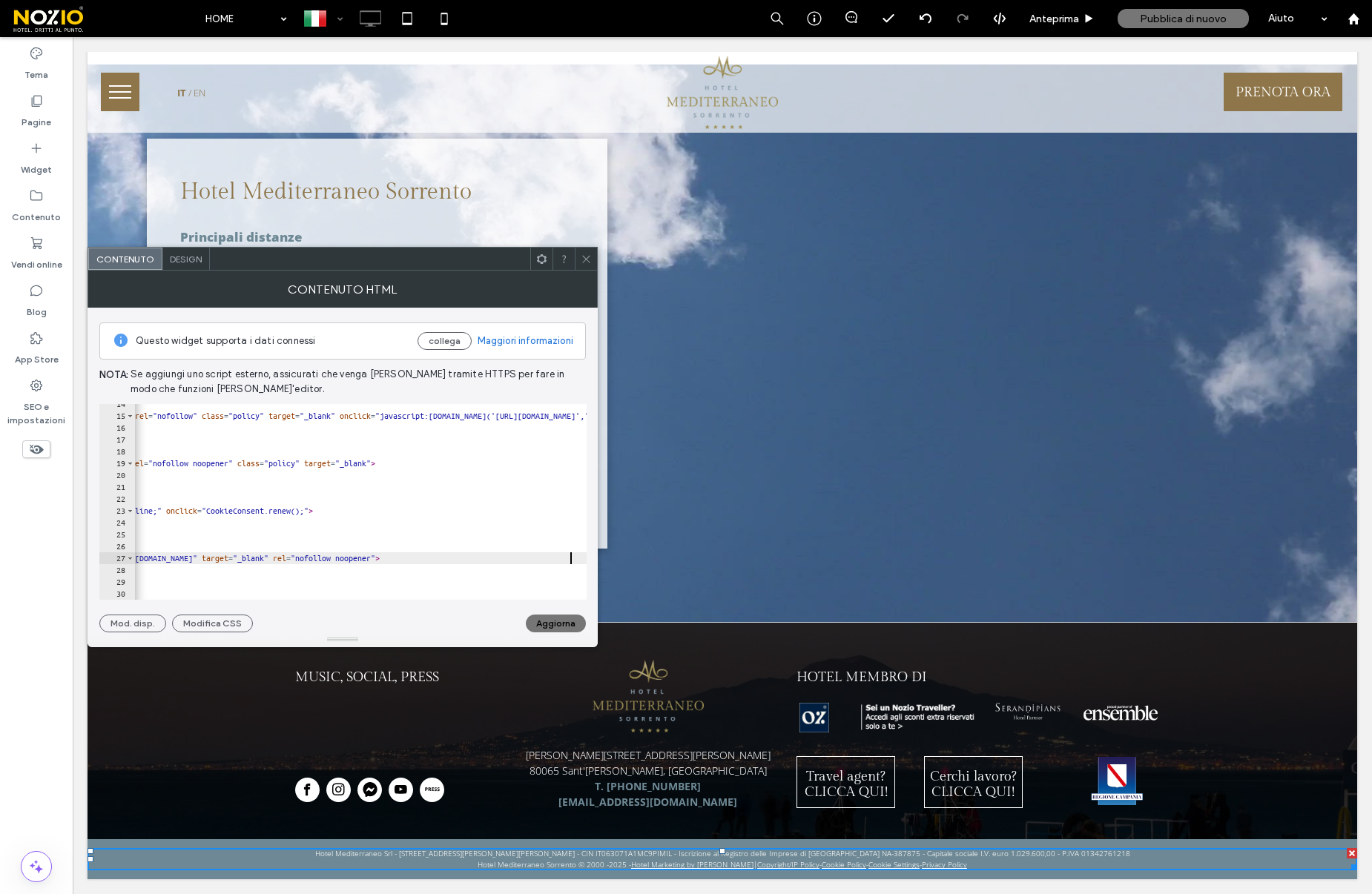
click at [515, 561] on div "| < a style = "color:#fff;" href = "https://www.nozio.biz/cr-ipcopy.htm" rel = …" at bounding box center [621, 508] width 1432 height 220
type textarea "**********"
click at [577, 624] on button "Aggiorna" at bounding box center [555, 623] width 60 height 18
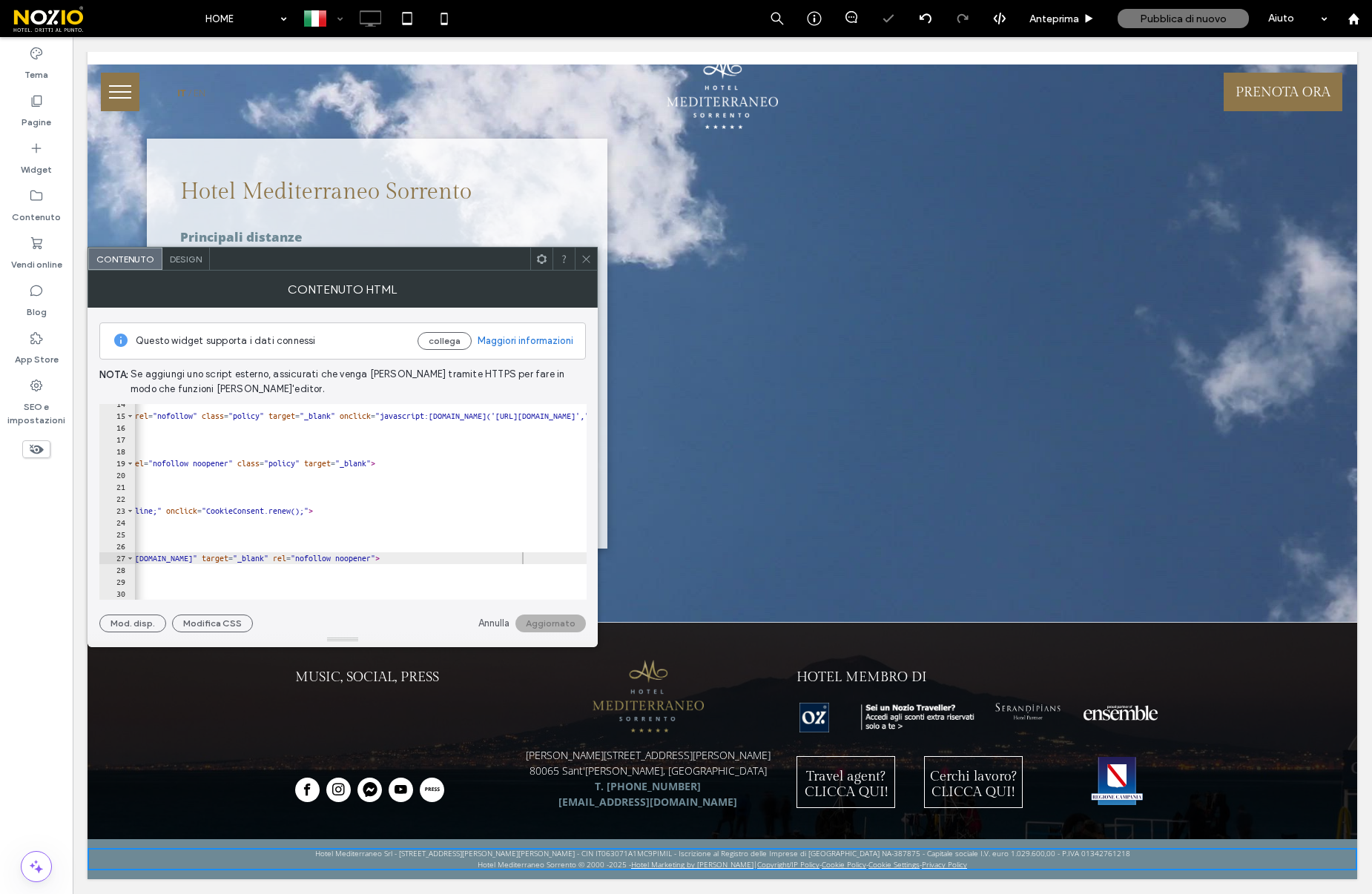
click at [583, 259] on icon at bounding box center [586, 259] width 11 height 11
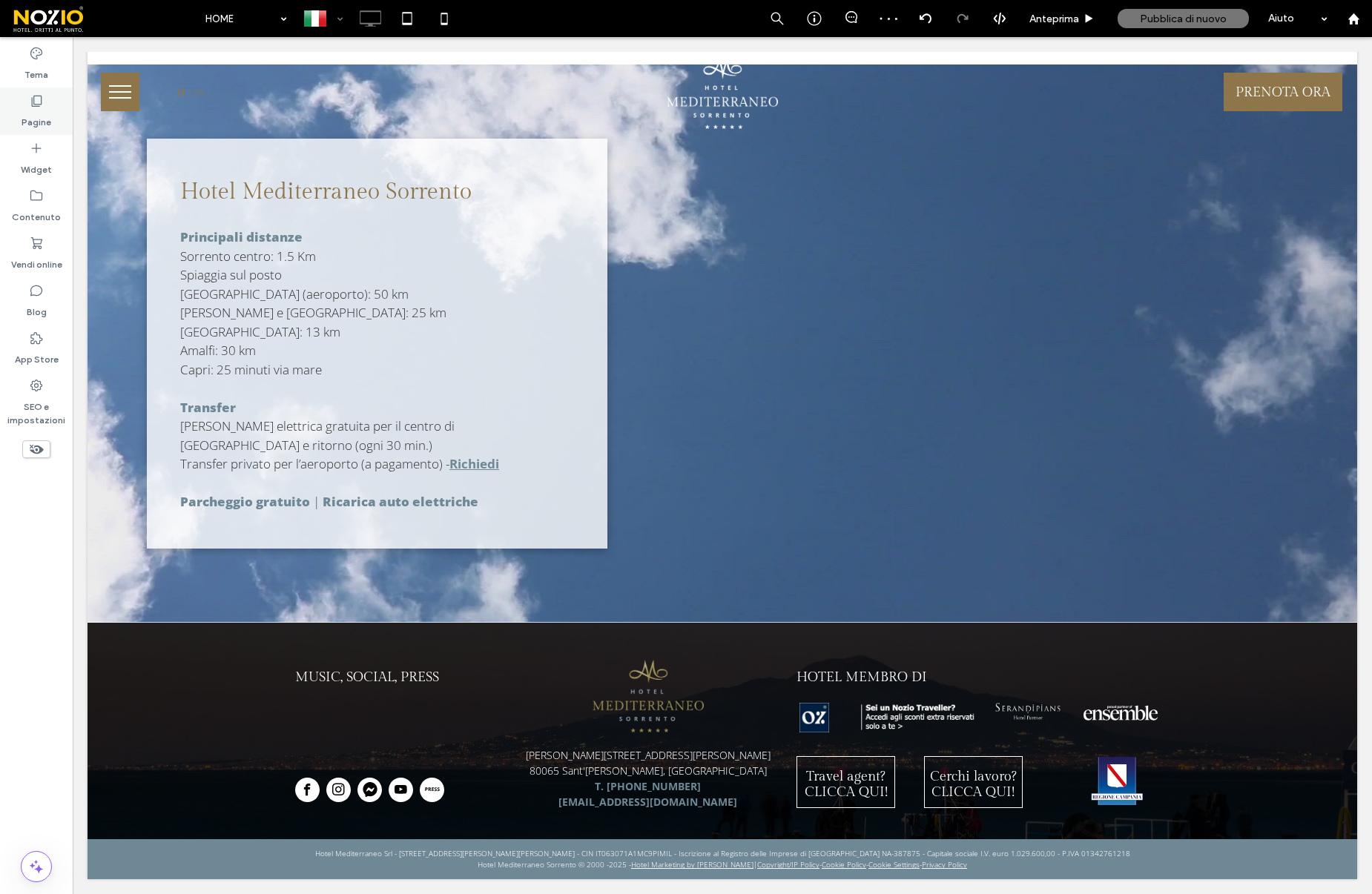
click at [34, 113] on label "Pagine" at bounding box center [36, 118] width 29 height 20
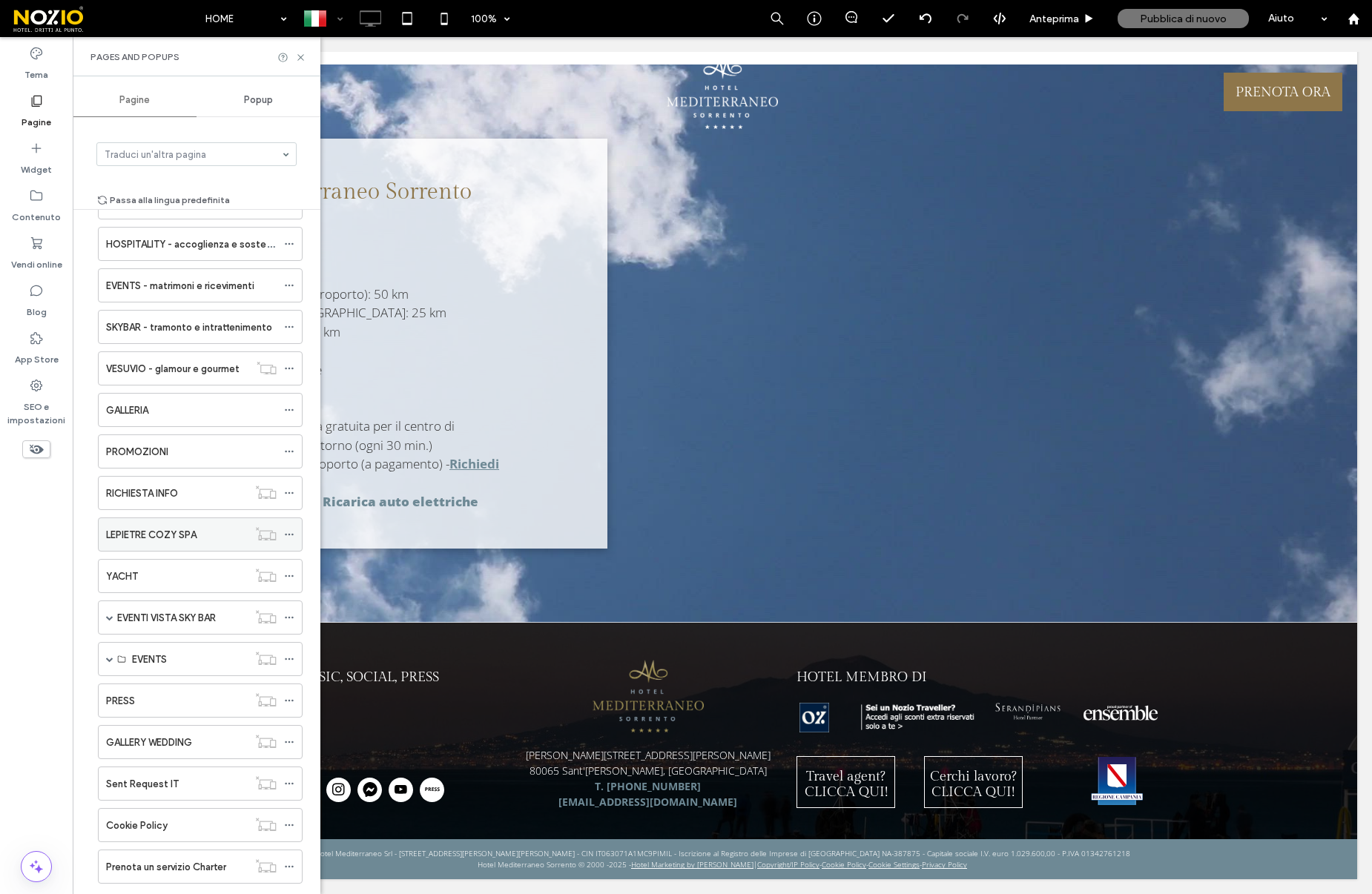
scroll to position [218, 0]
click at [184, 497] on div "RICHIESTA INFO" at bounding box center [176, 491] width 142 height 15
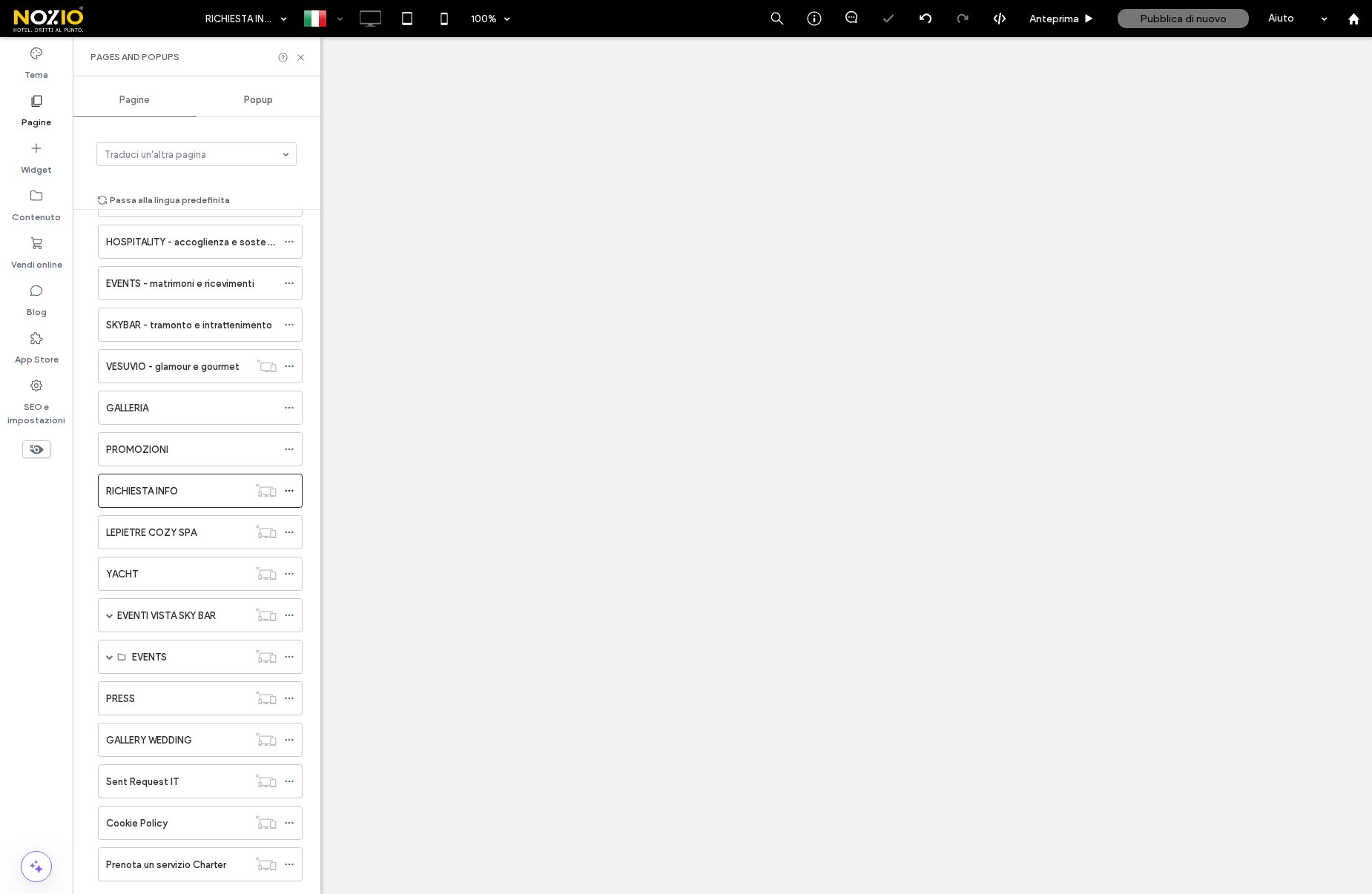
select select "**"
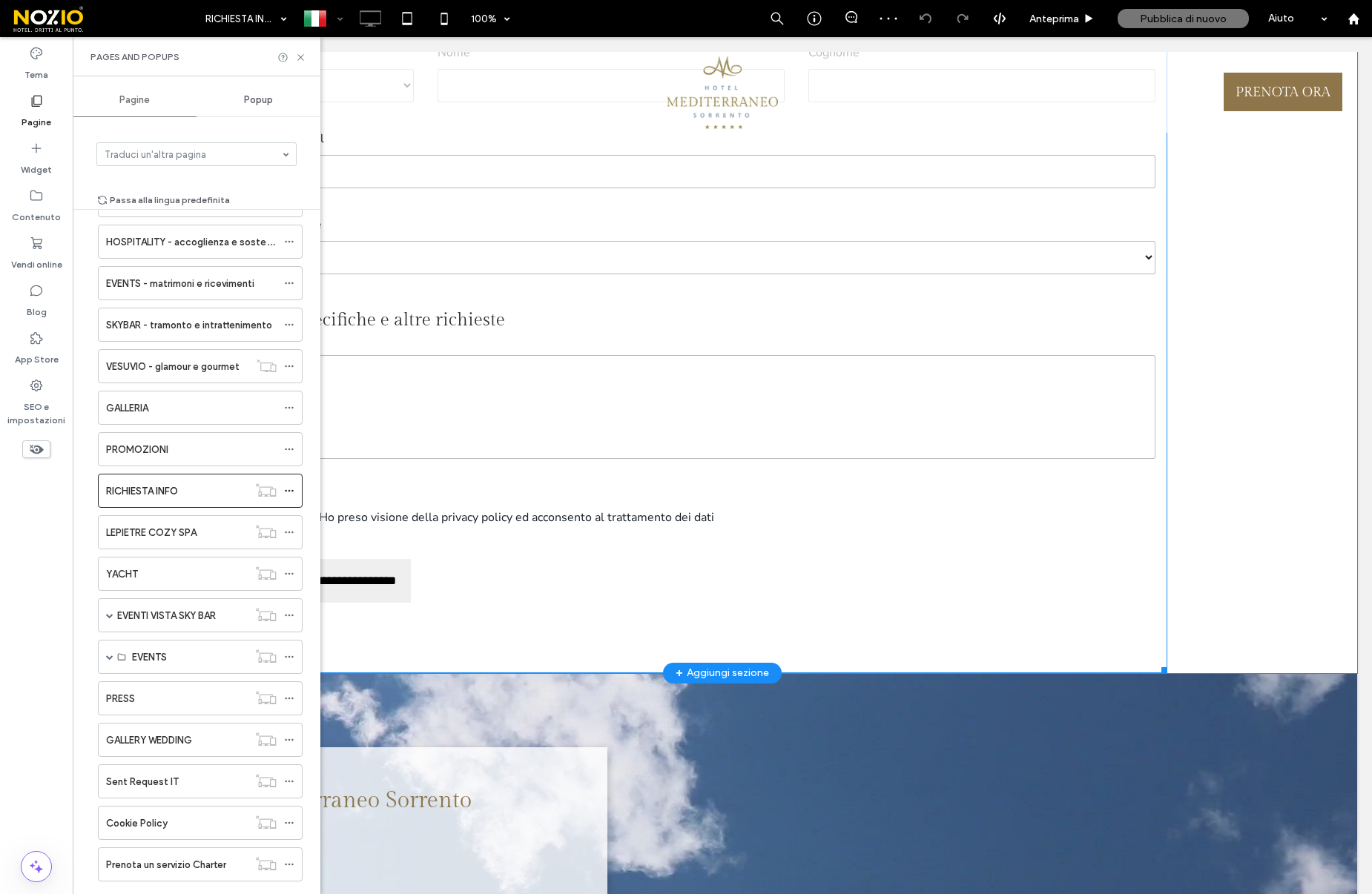
scroll to position [521, 0]
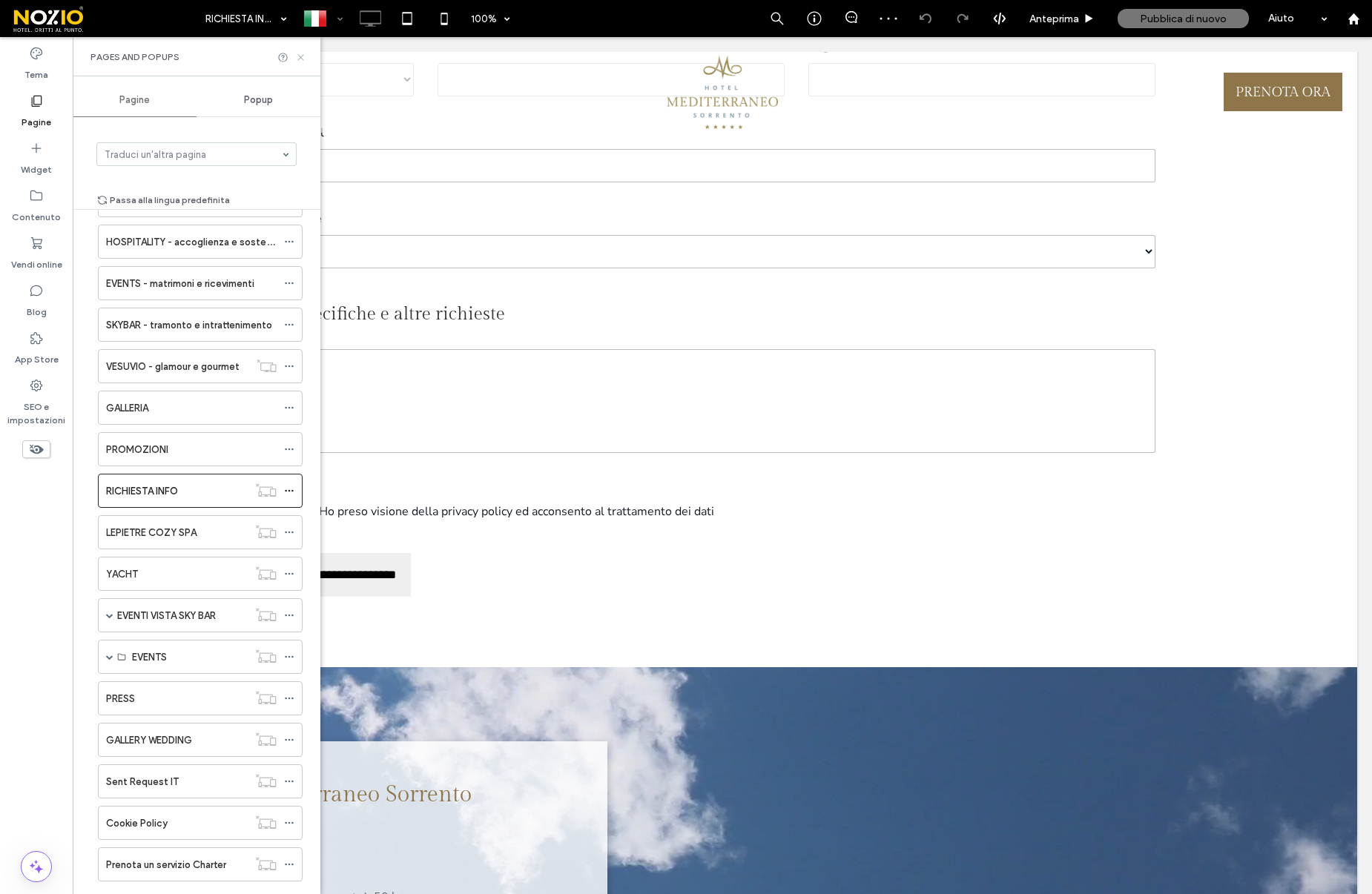
click at [300, 57] on use at bounding box center [300, 57] width 6 height 6
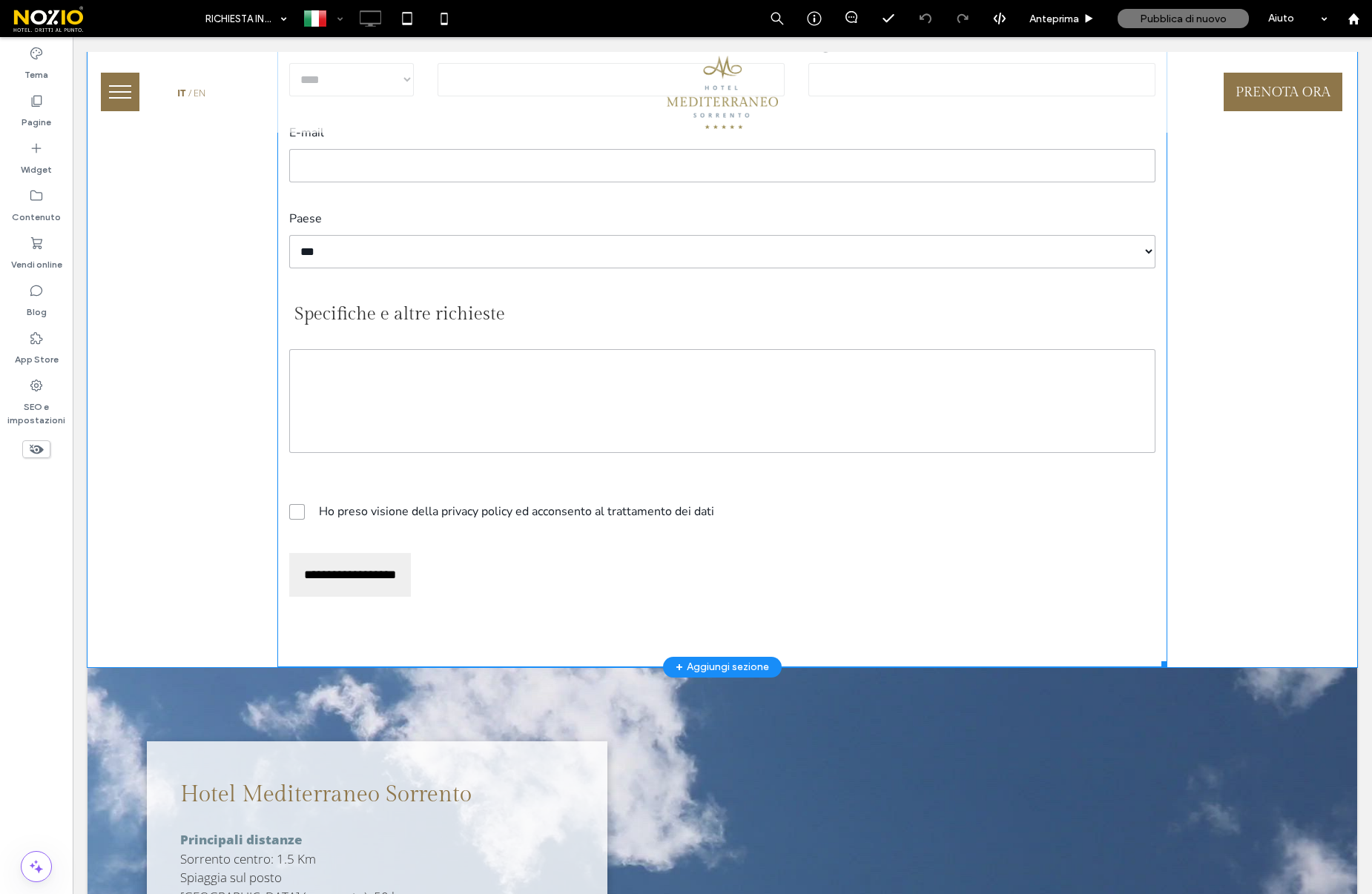
click at [489, 509] on span at bounding box center [721, 198] width 889 height 938
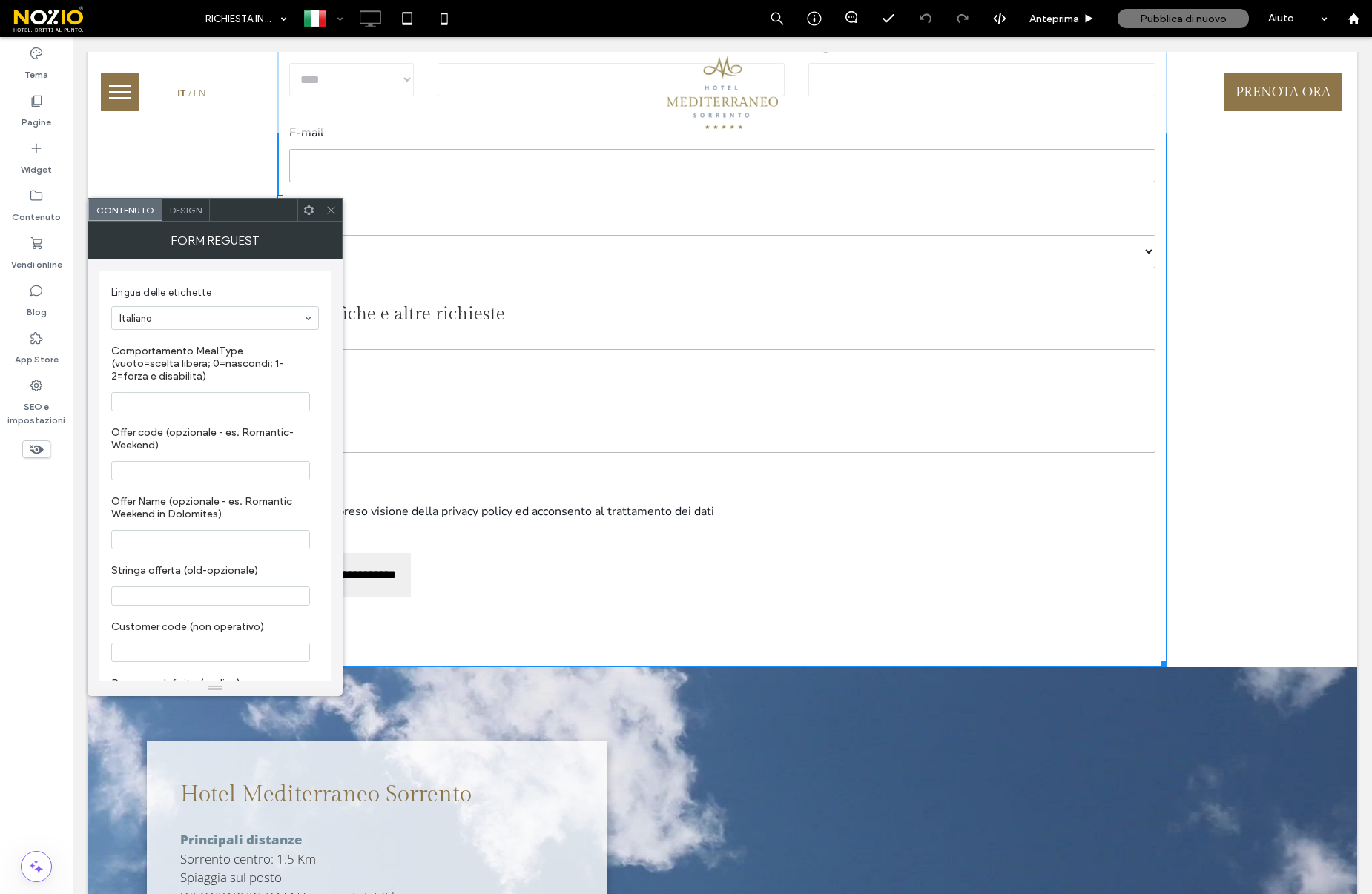
scroll to position [116, 0]
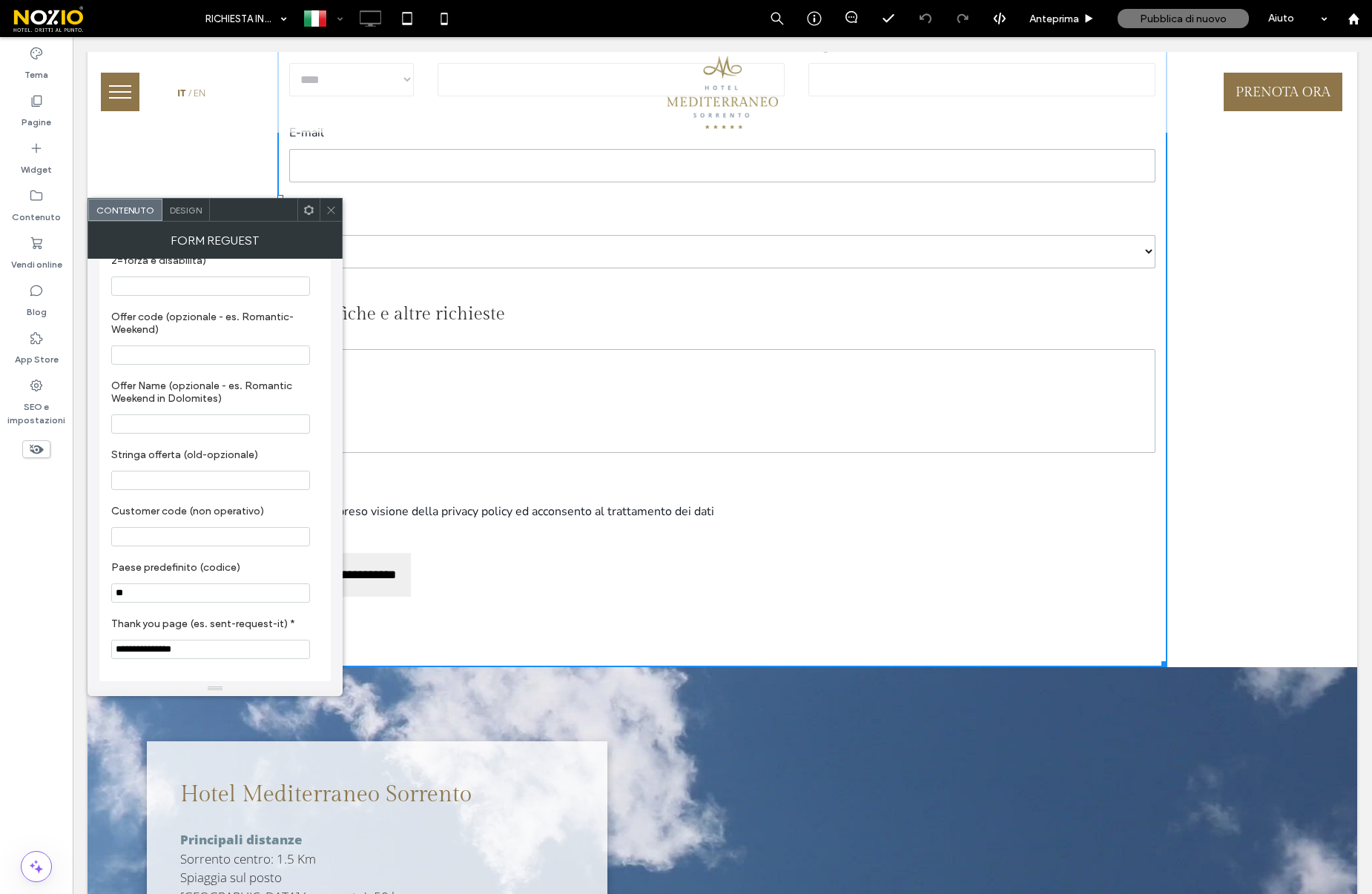
click at [331, 210] on icon at bounding box center [331, 210] width 11 height 11
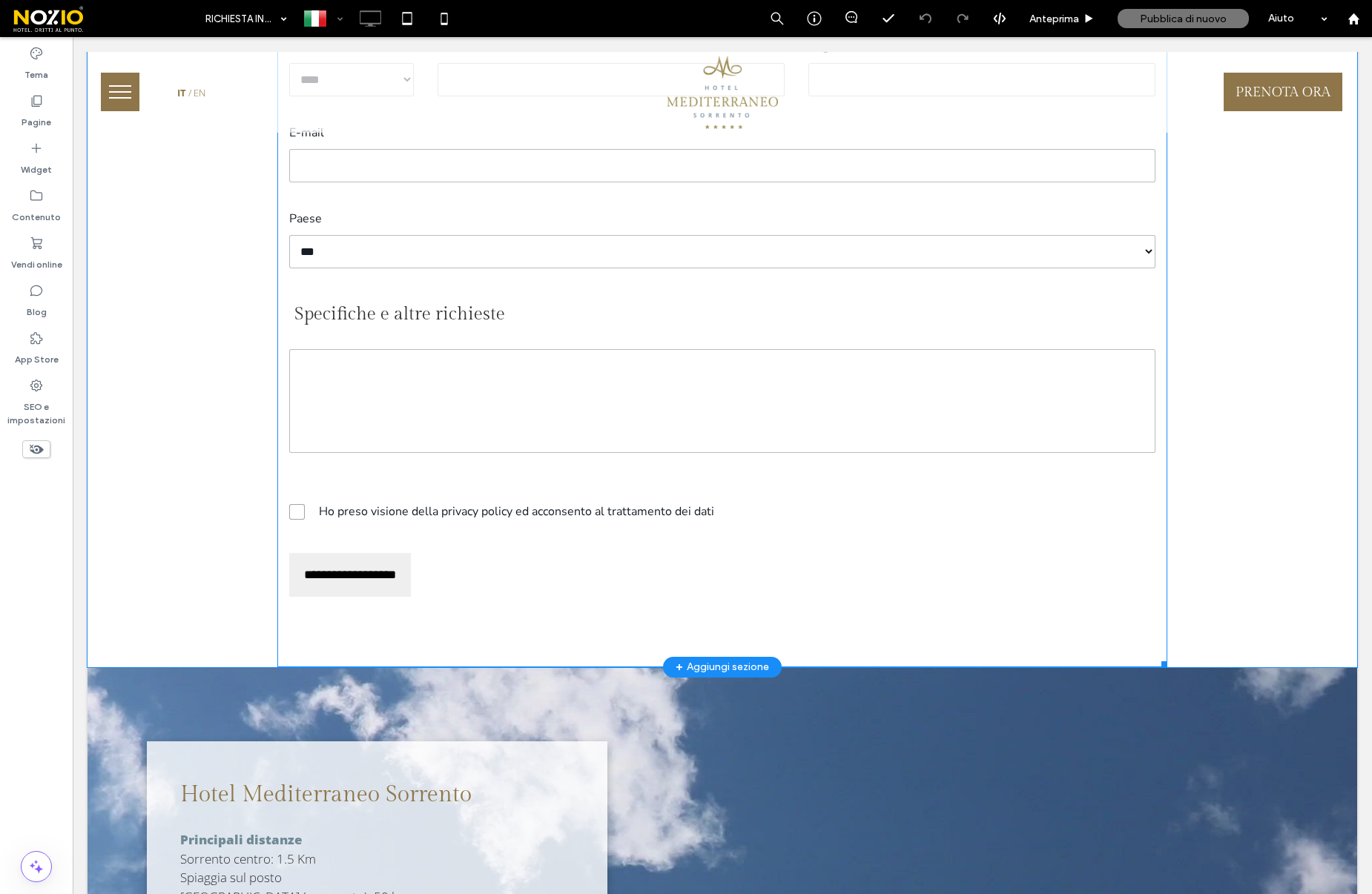
click at [298, 513] on span at bounding box center [721, 198] width 889 height 938
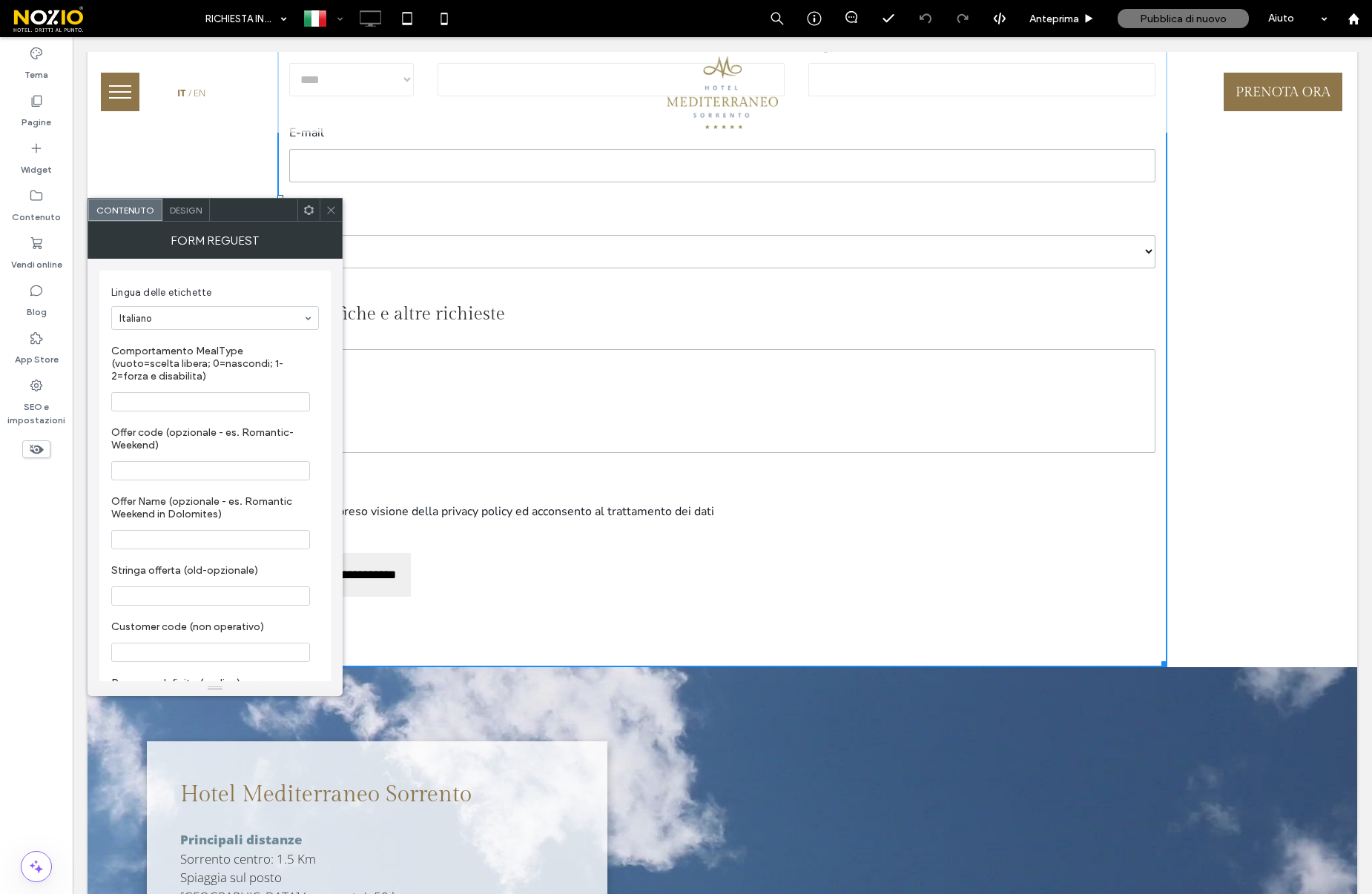
click at [344, 208] on div "**********" at bounding box center [721, 244] width 889 height 78
click at [330, 211] on icon at bounding box center [331, 210] width 11 height 11
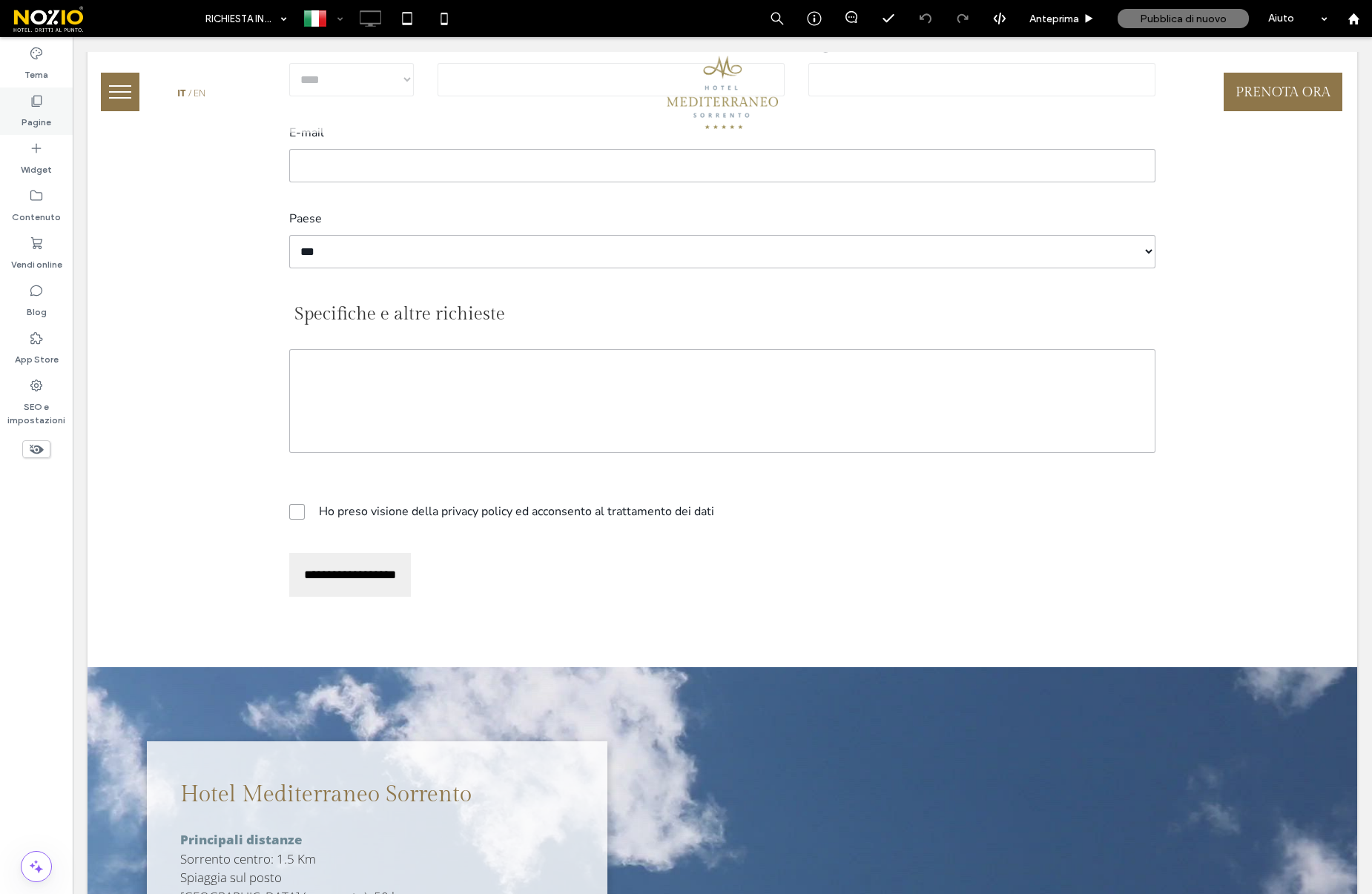
click at [42, 113] on label "Pagine" at bounding box center [36, 118] width 29 height 20
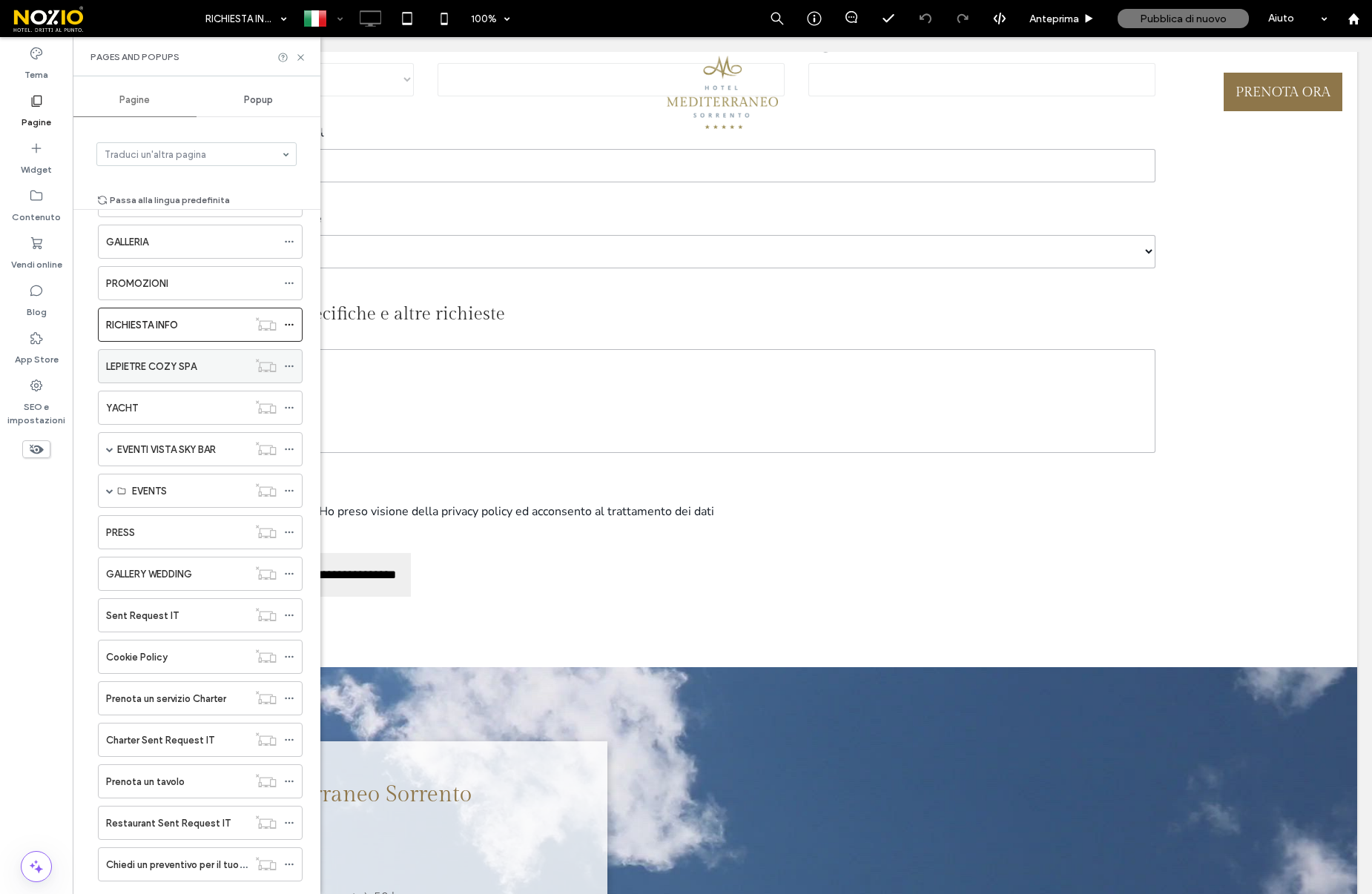
scroll to position [390, 0]
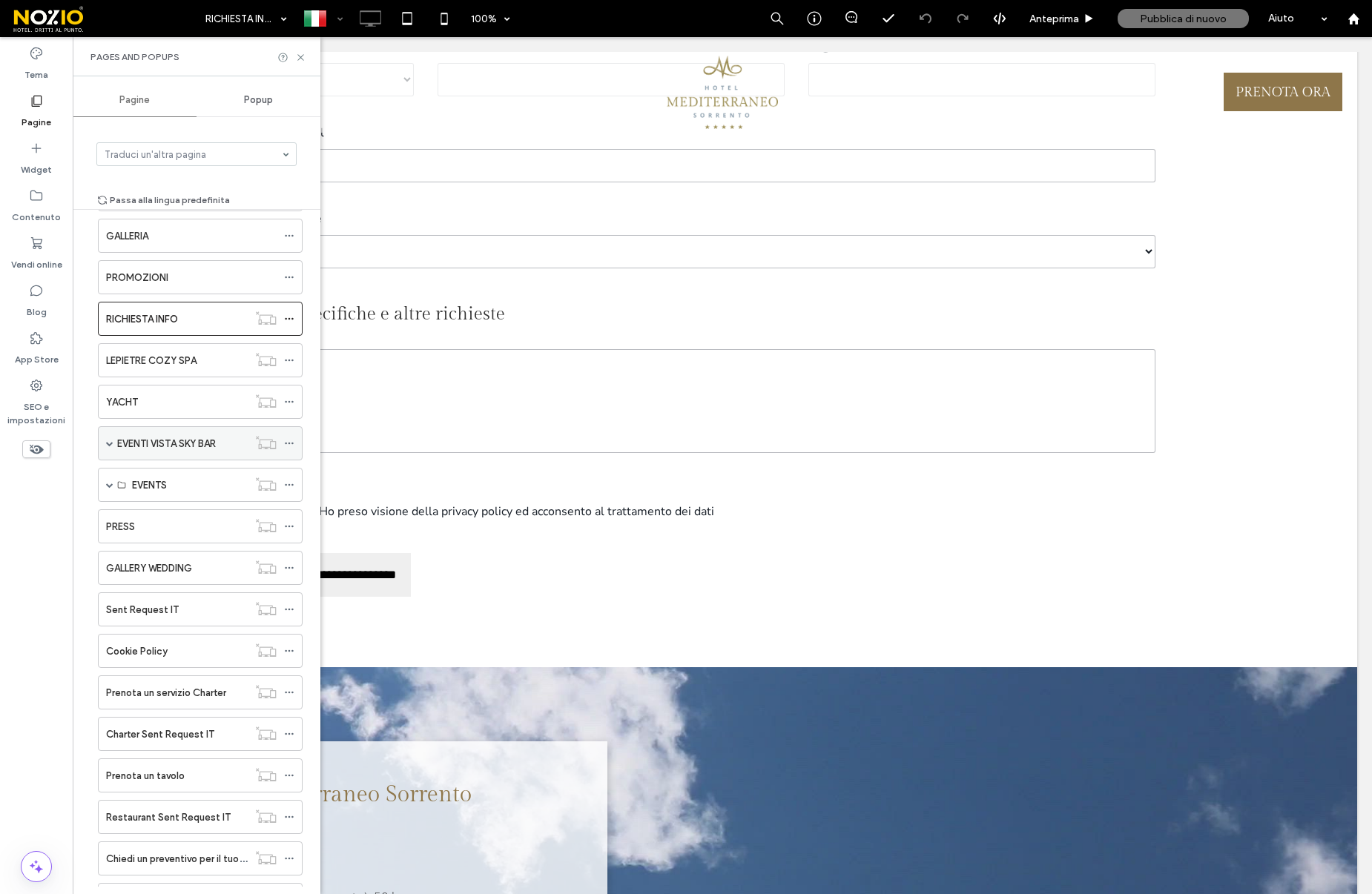
click at [109, 442] on span at bounding box center [110, 443] width 7 height 7
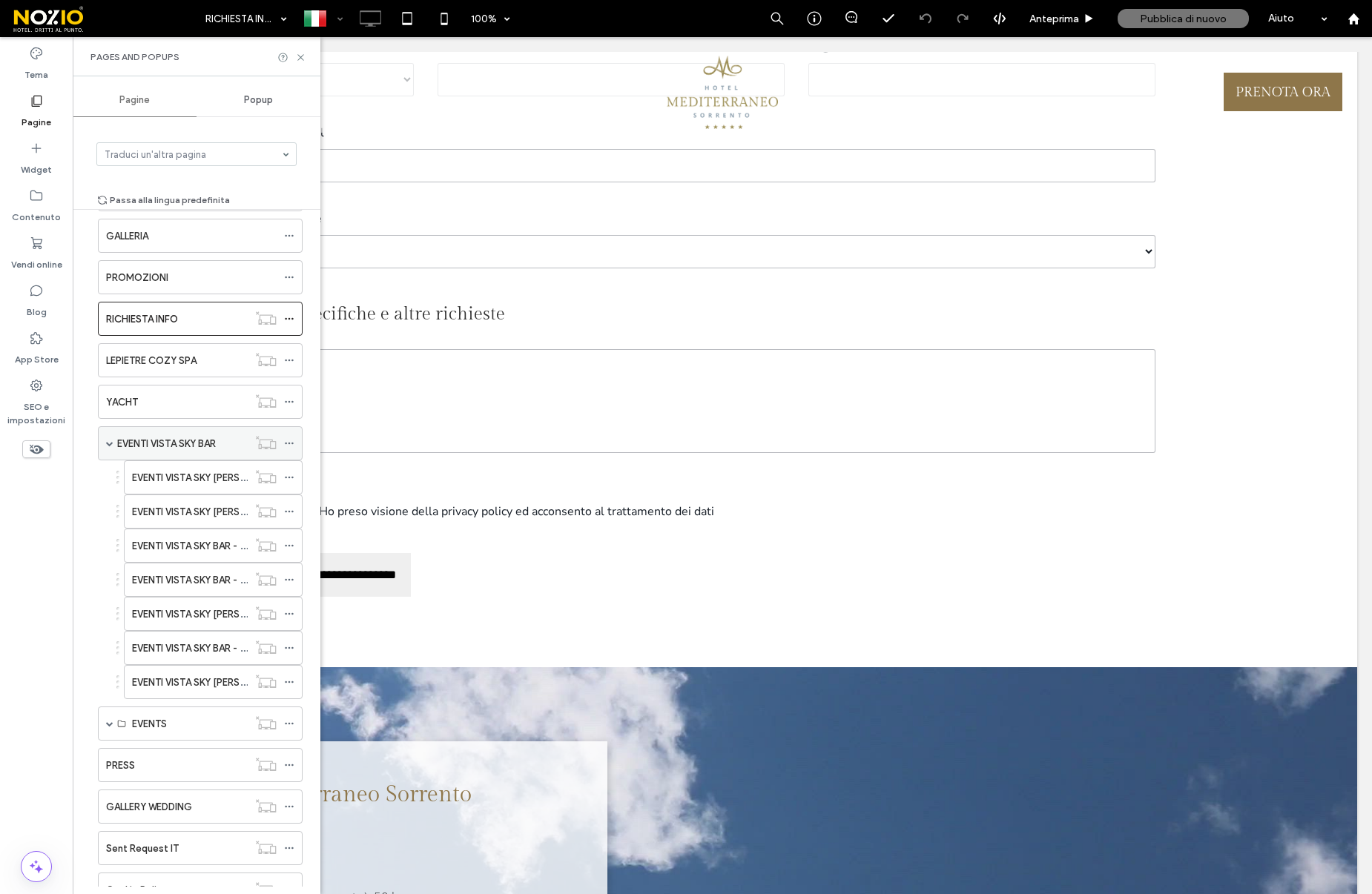
click at [109, 442] on span at bounding box center [110, 443] width 7 height 7
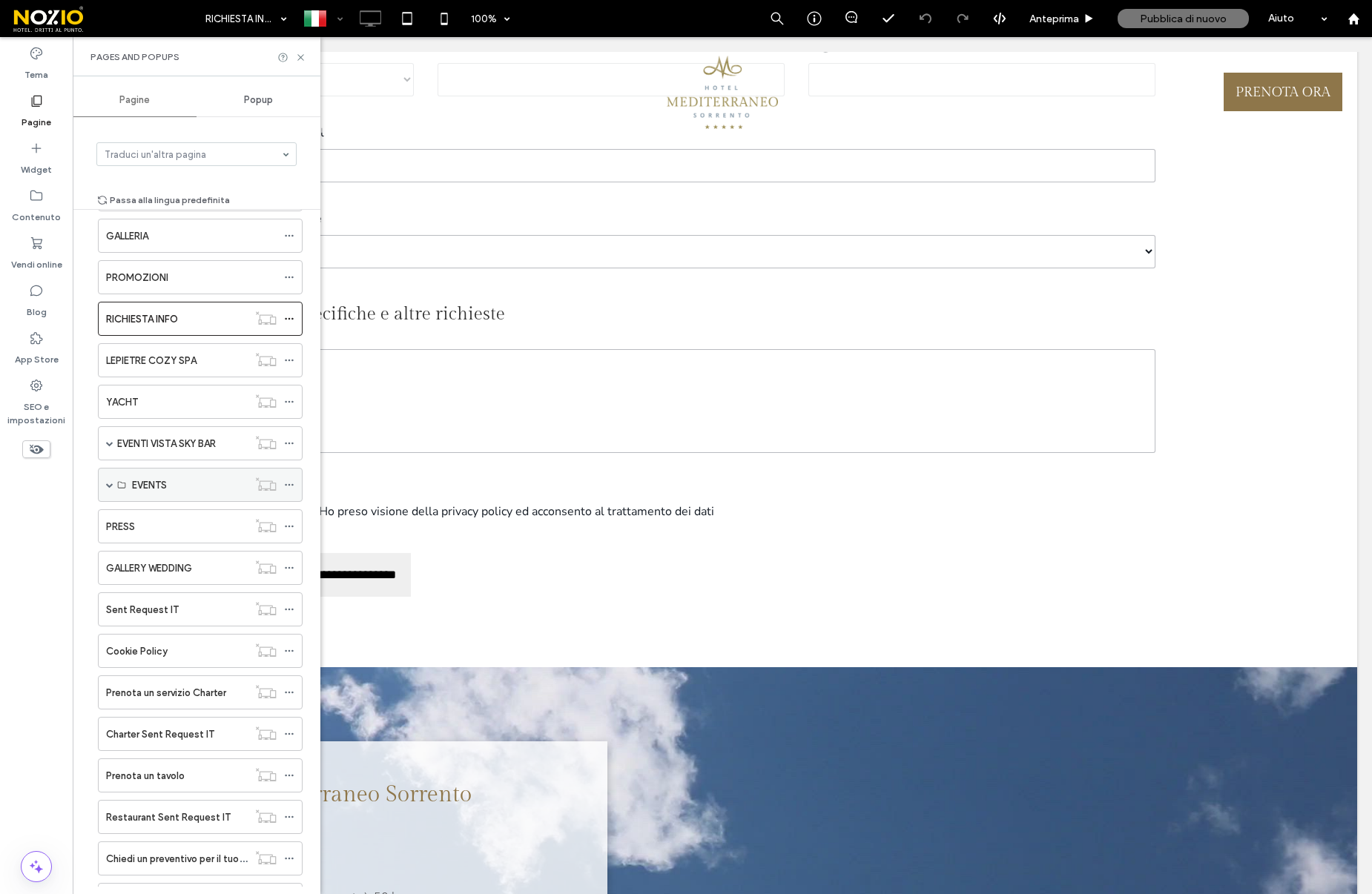
click at [110, 484] on span at bounding box center [110, 484] width 7 height 7
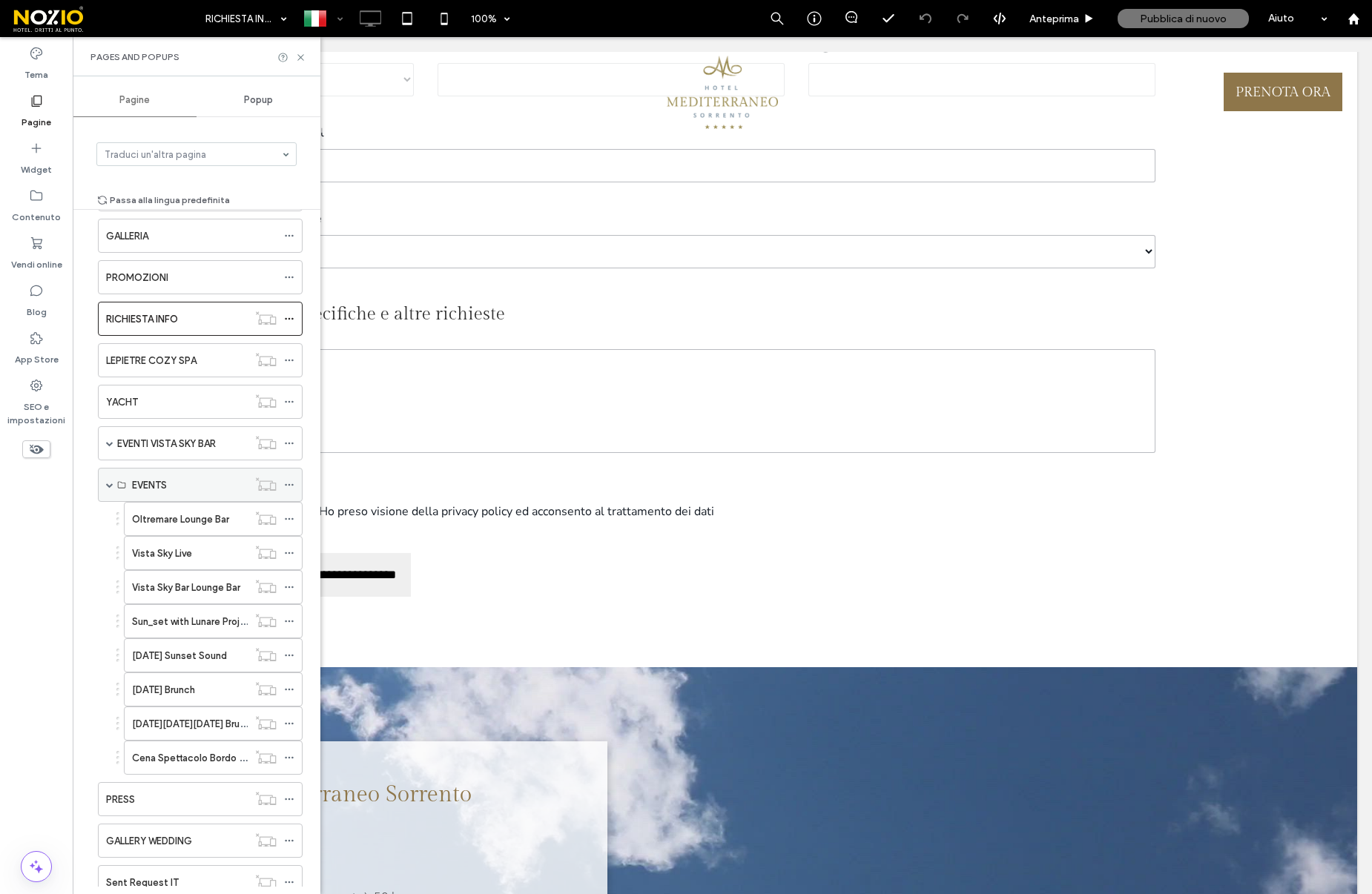
click at [110, 484] on span at bounding box center [110, 484] width 7 height 7
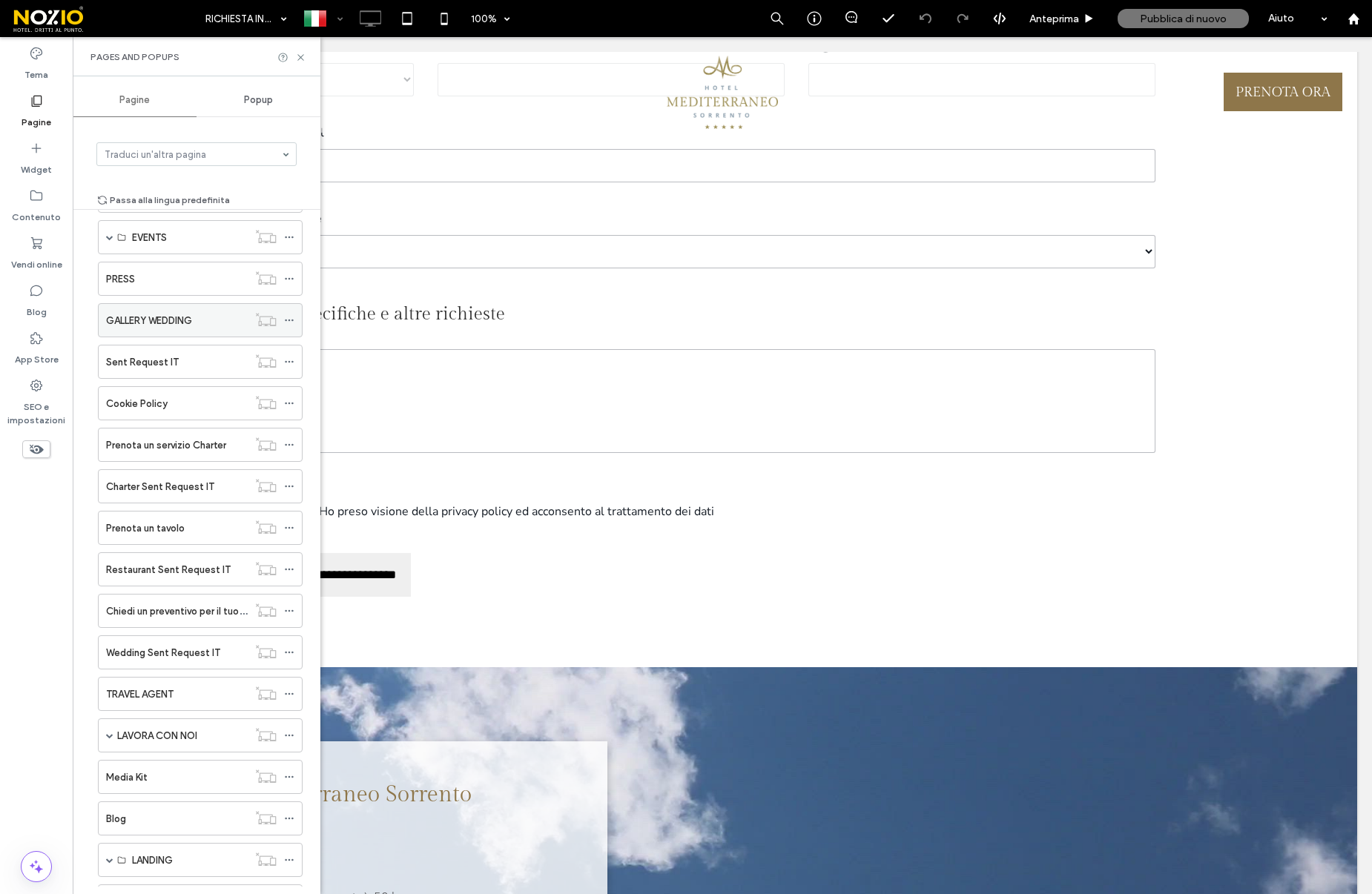
scroll to position [643, 0]
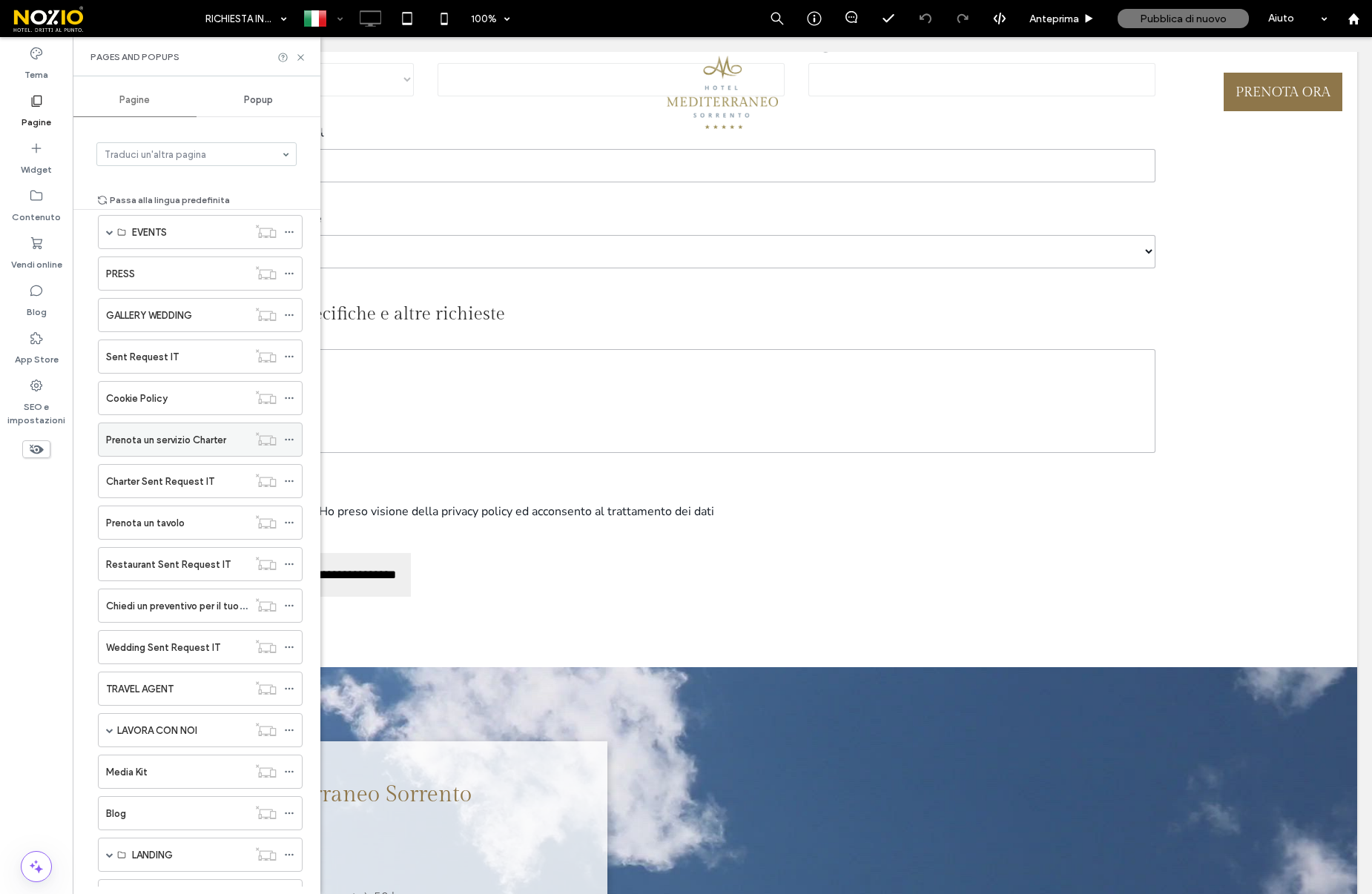
click at [166, 444] on label "Prenota un servizio Charter" at bounding box center [166, 440] width 120 height 26
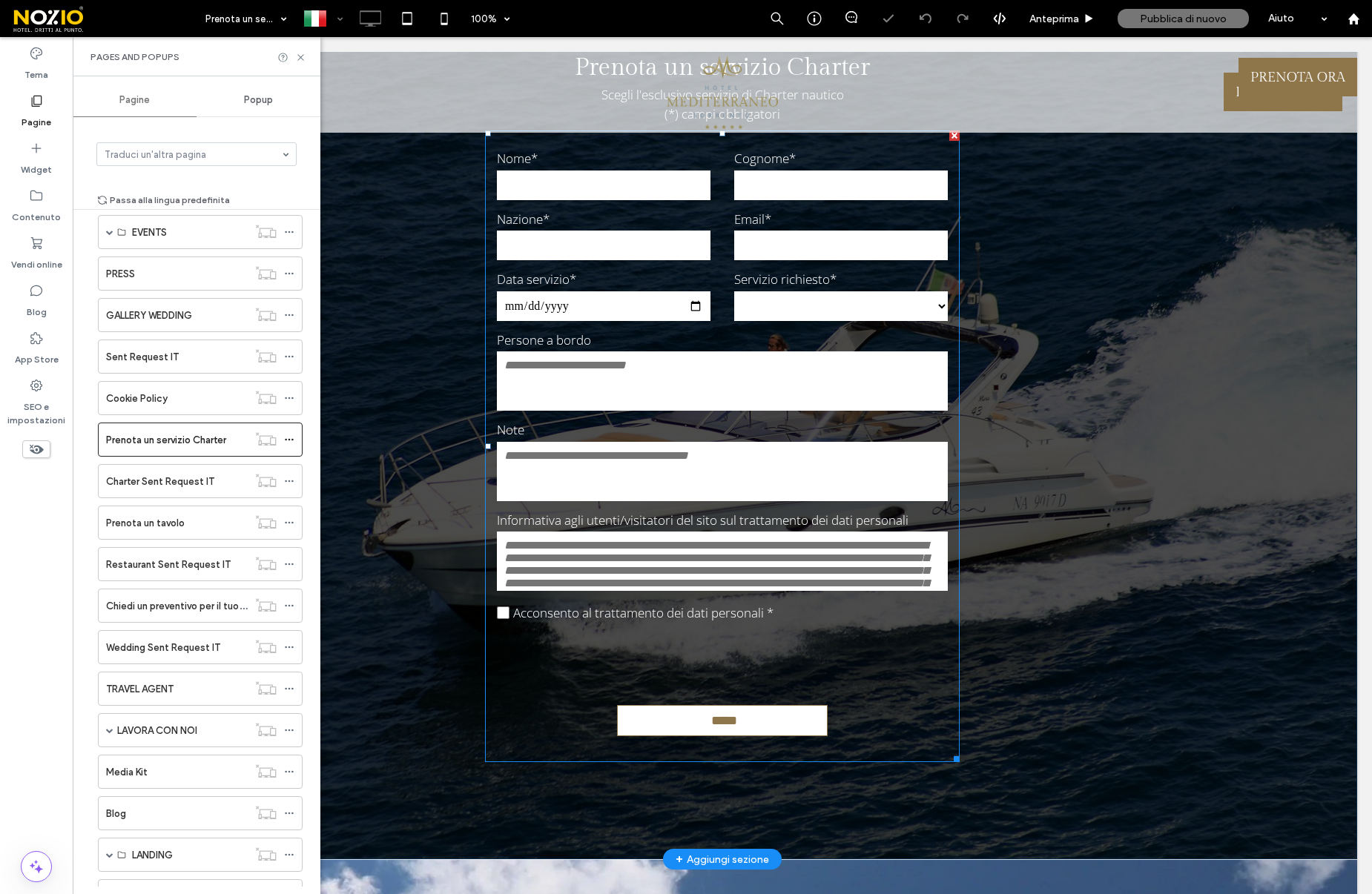
scroll to position [143, 0]
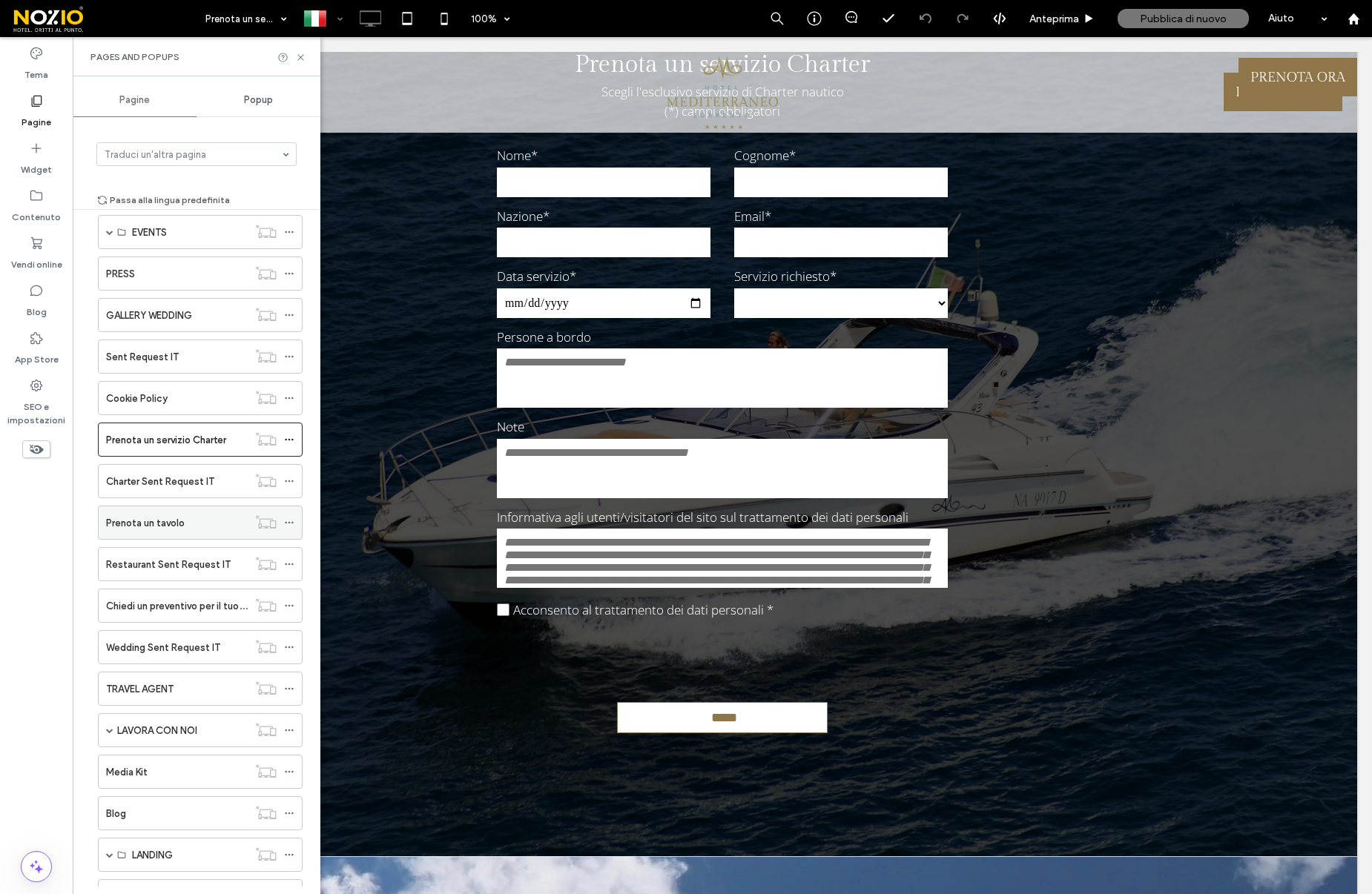
click at [165, 531] on div "Prenota un tavolo" at bounding box center [176, 523] width 142 height 33
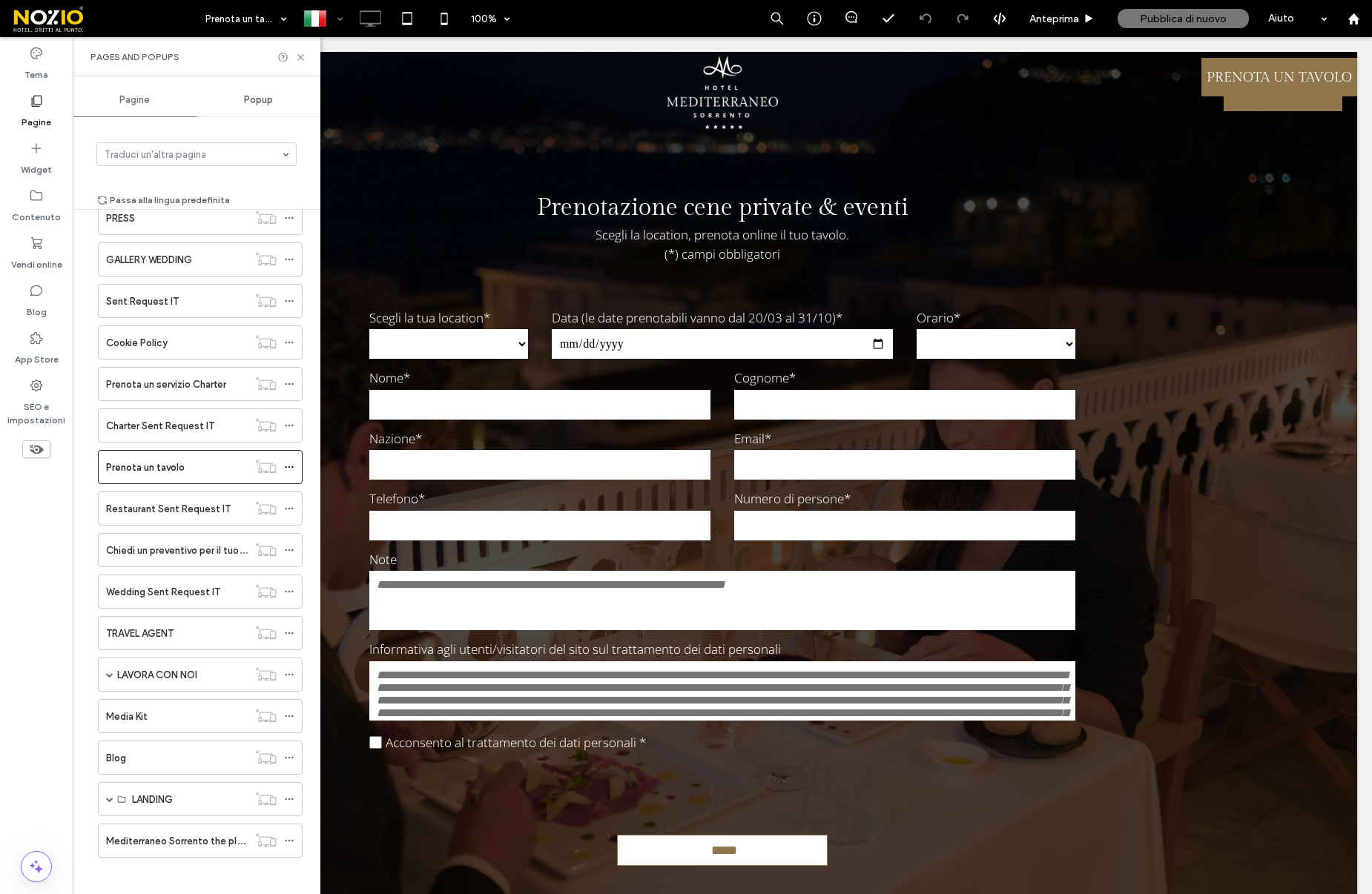
scroll to position [707, 0]
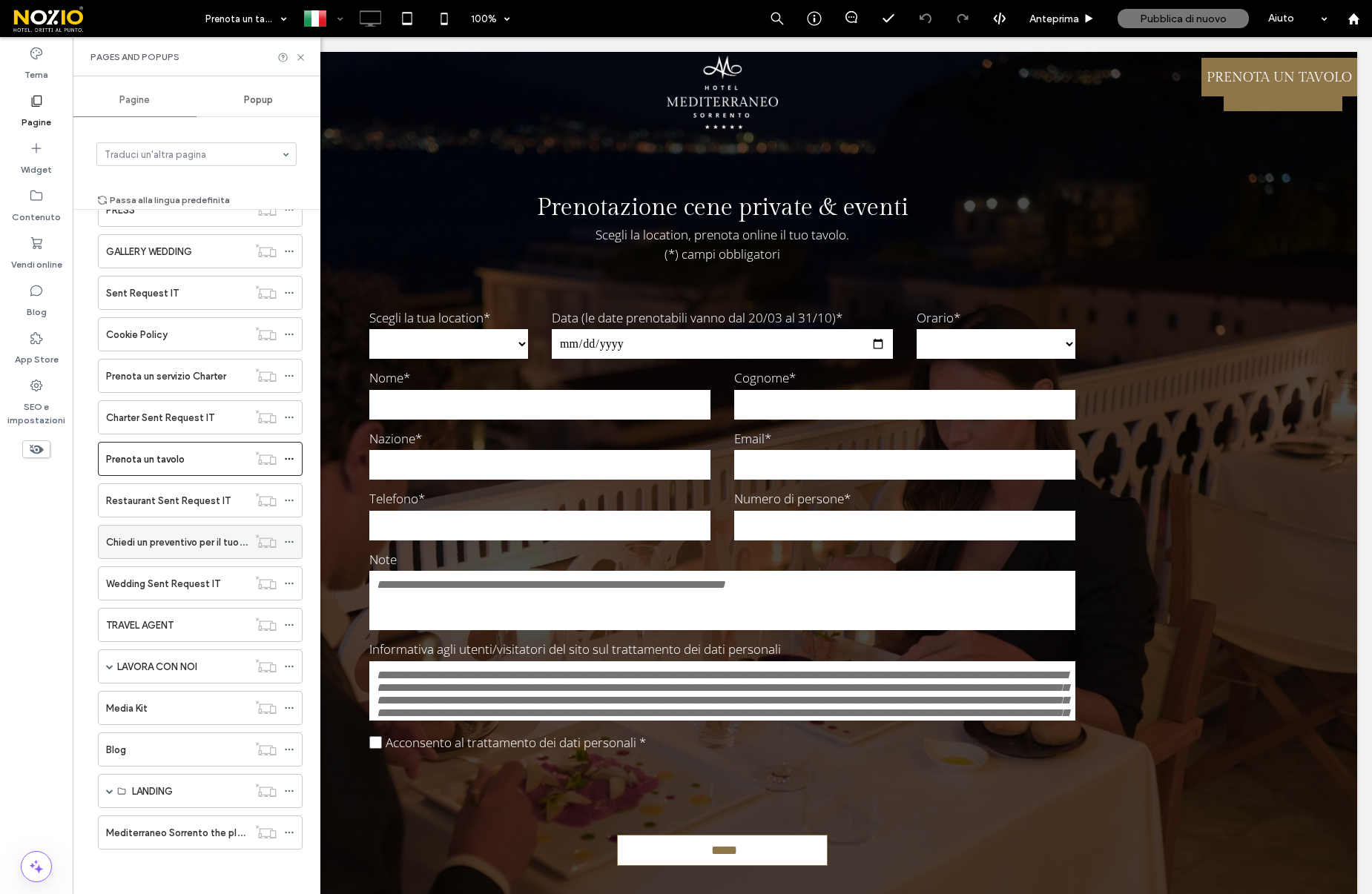
click at [174, 537] on label "Chiedi un preventivo per il tuo Matrimonio a Sorrento" at bounding box center [223, 542] width 234 height 26
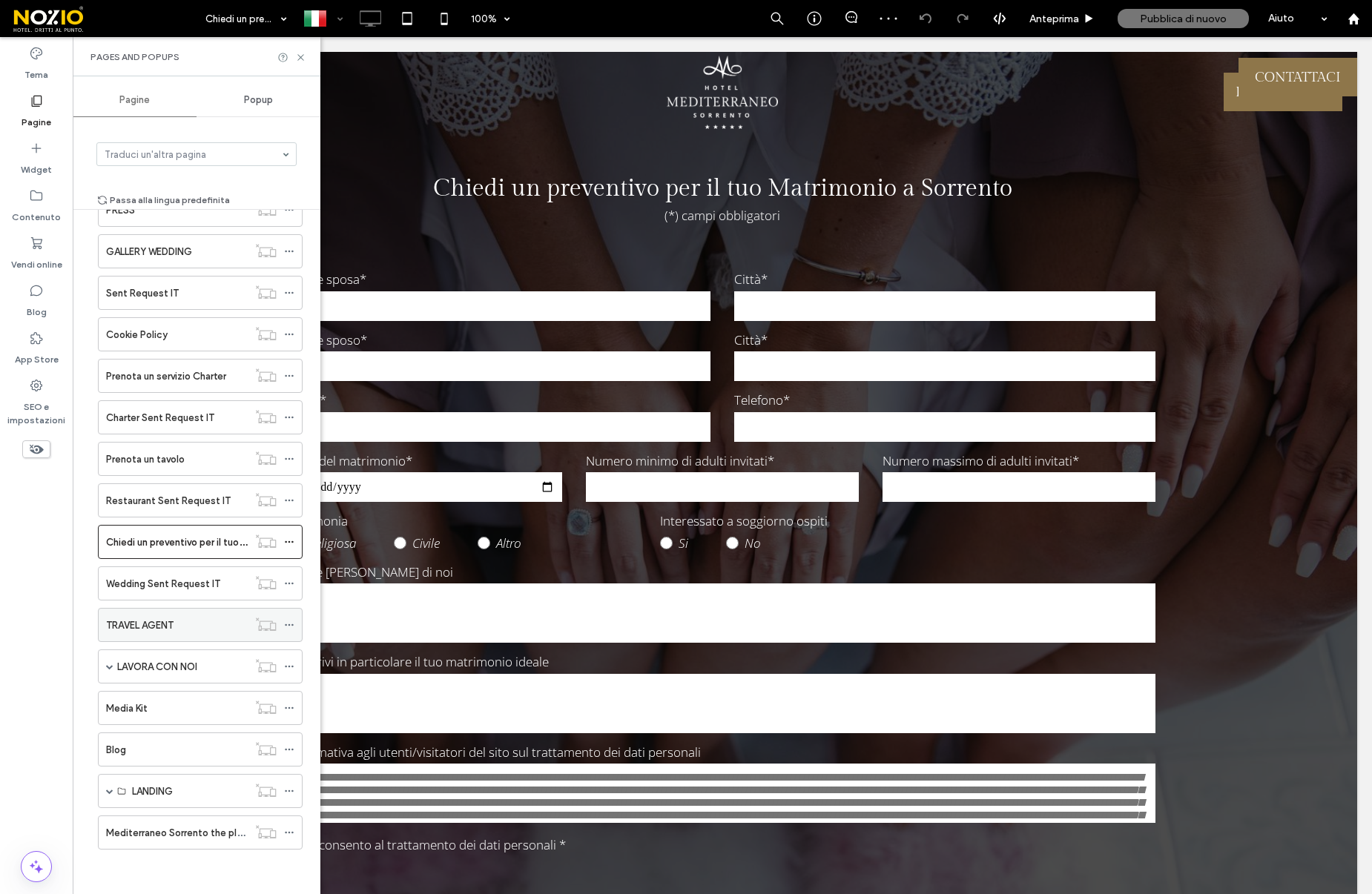
click at [161, 619] on label "TRAVEL AGENT" at bounding box center [140, 625] width 68 height 26
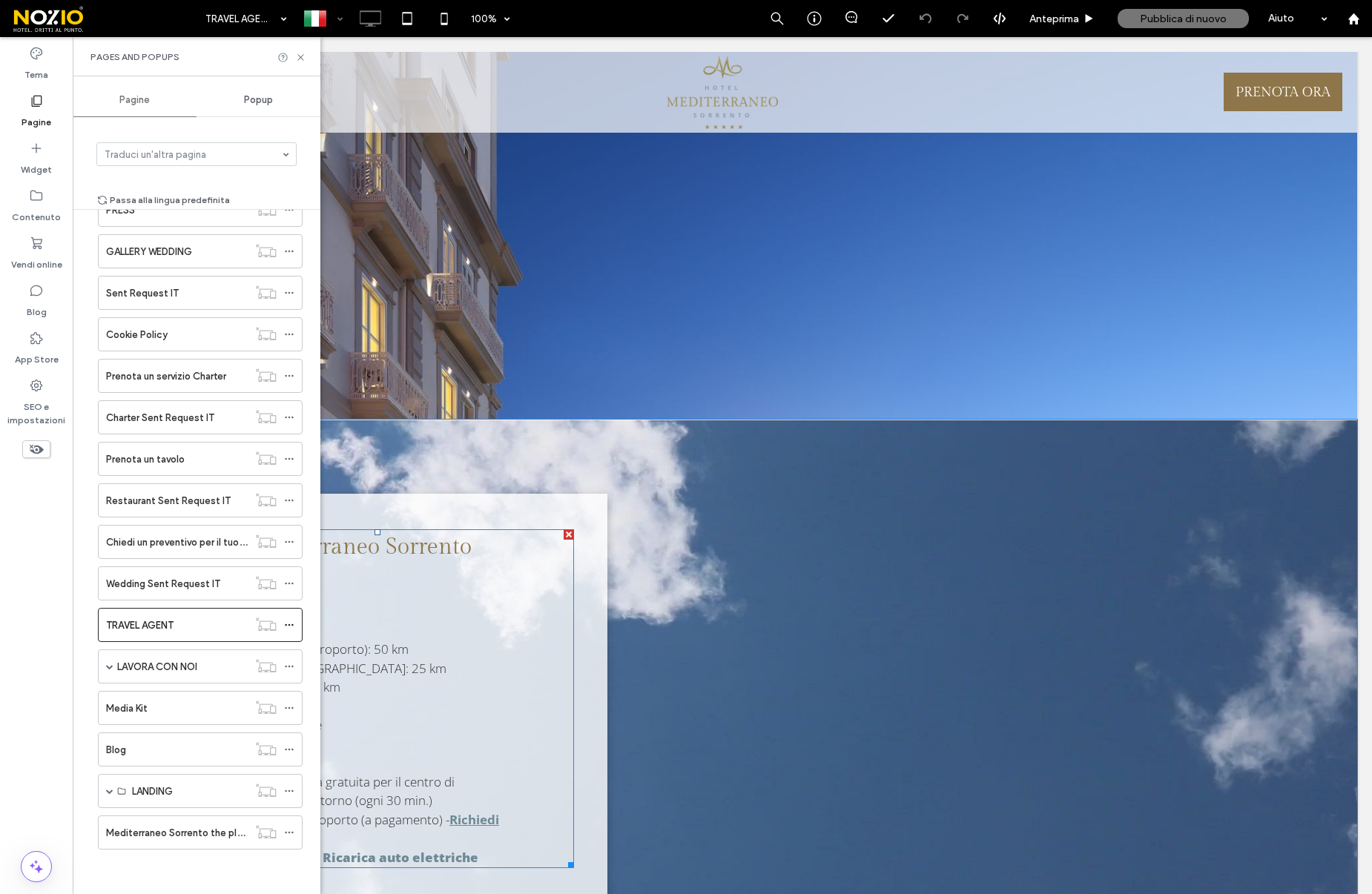
scroll to position [2112, 0]
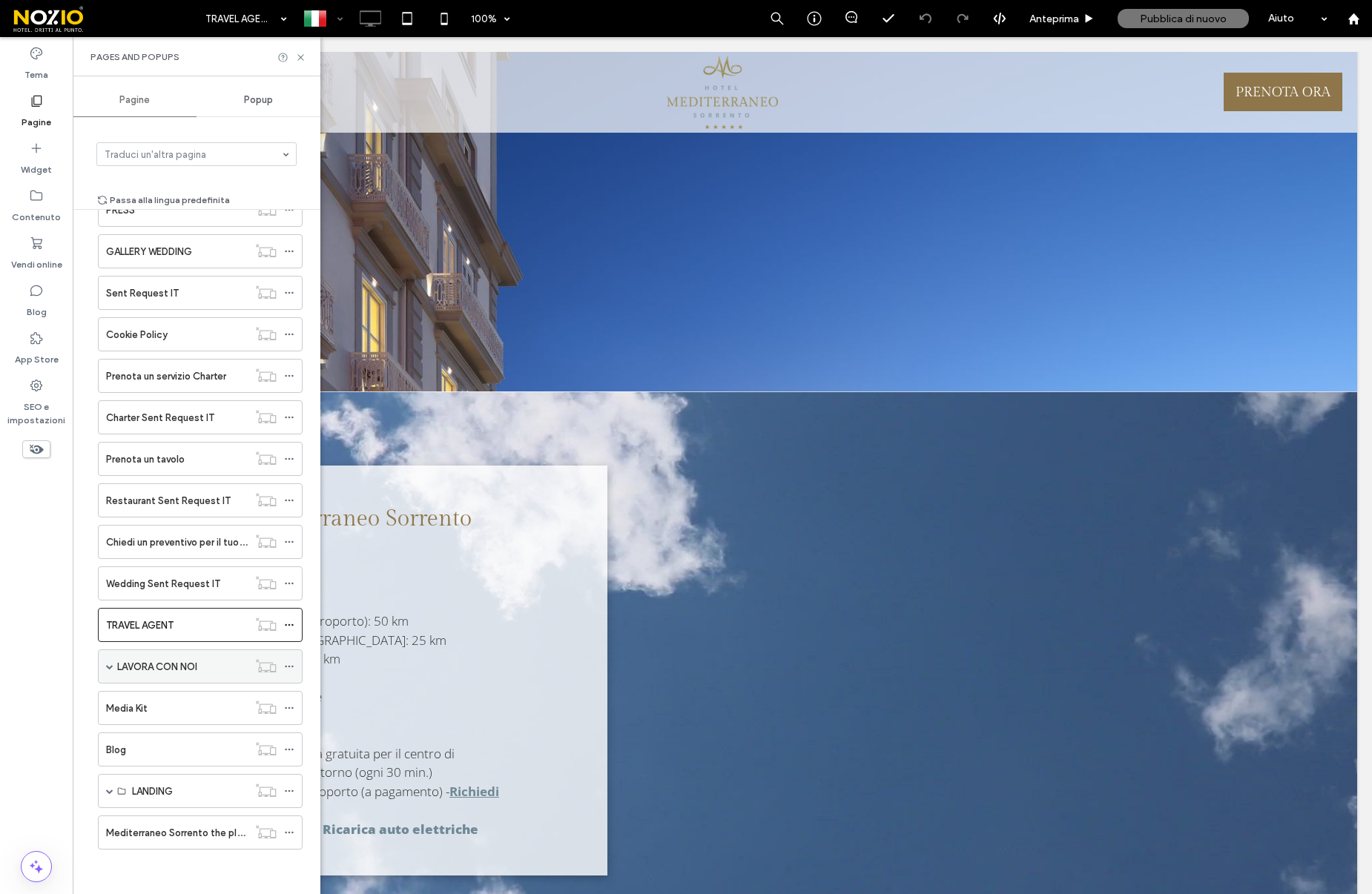
click at [108, 668] on span at bounding box center [110, 667] width 7 height 7
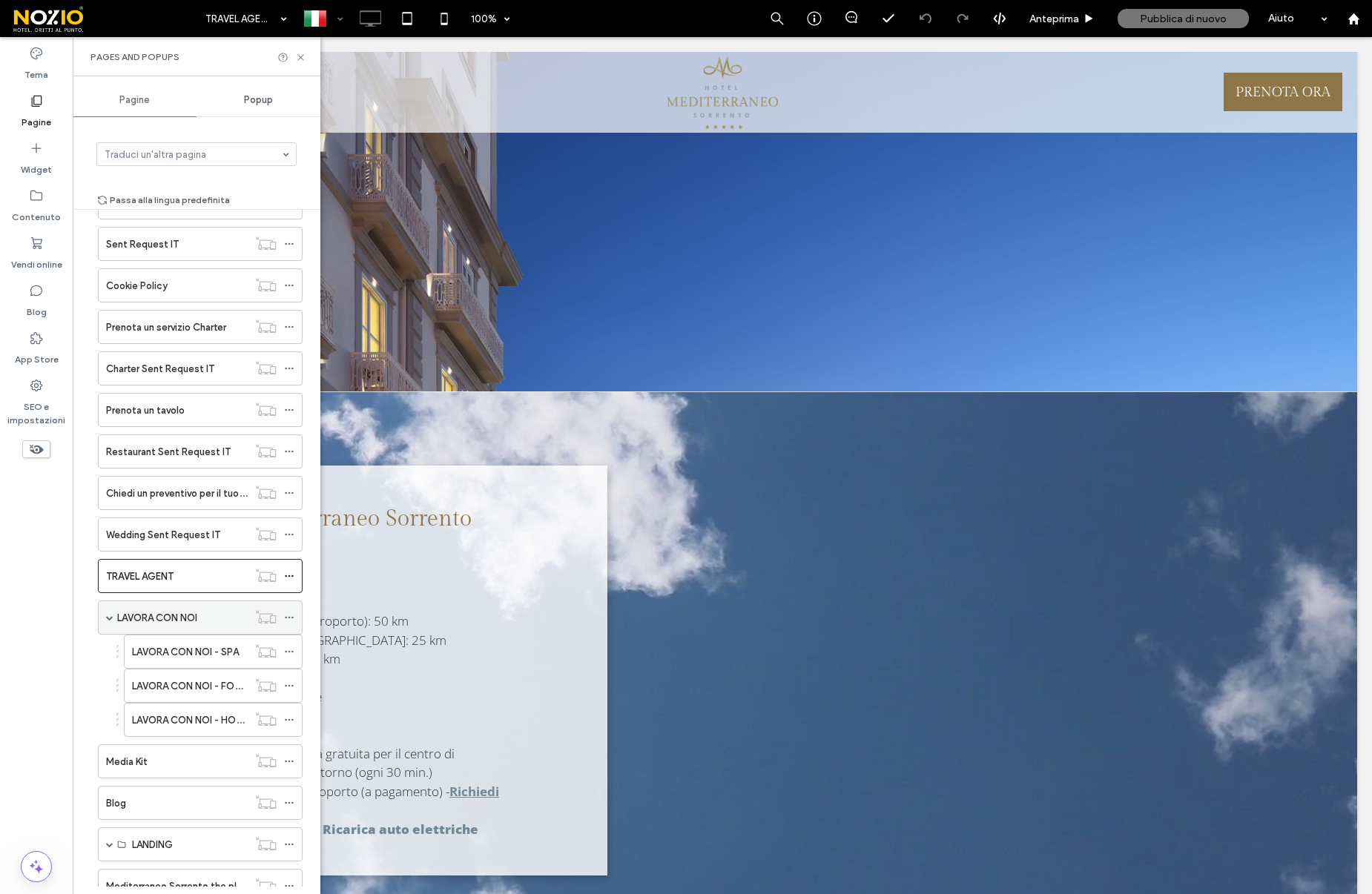
scroll to position [809, 0]
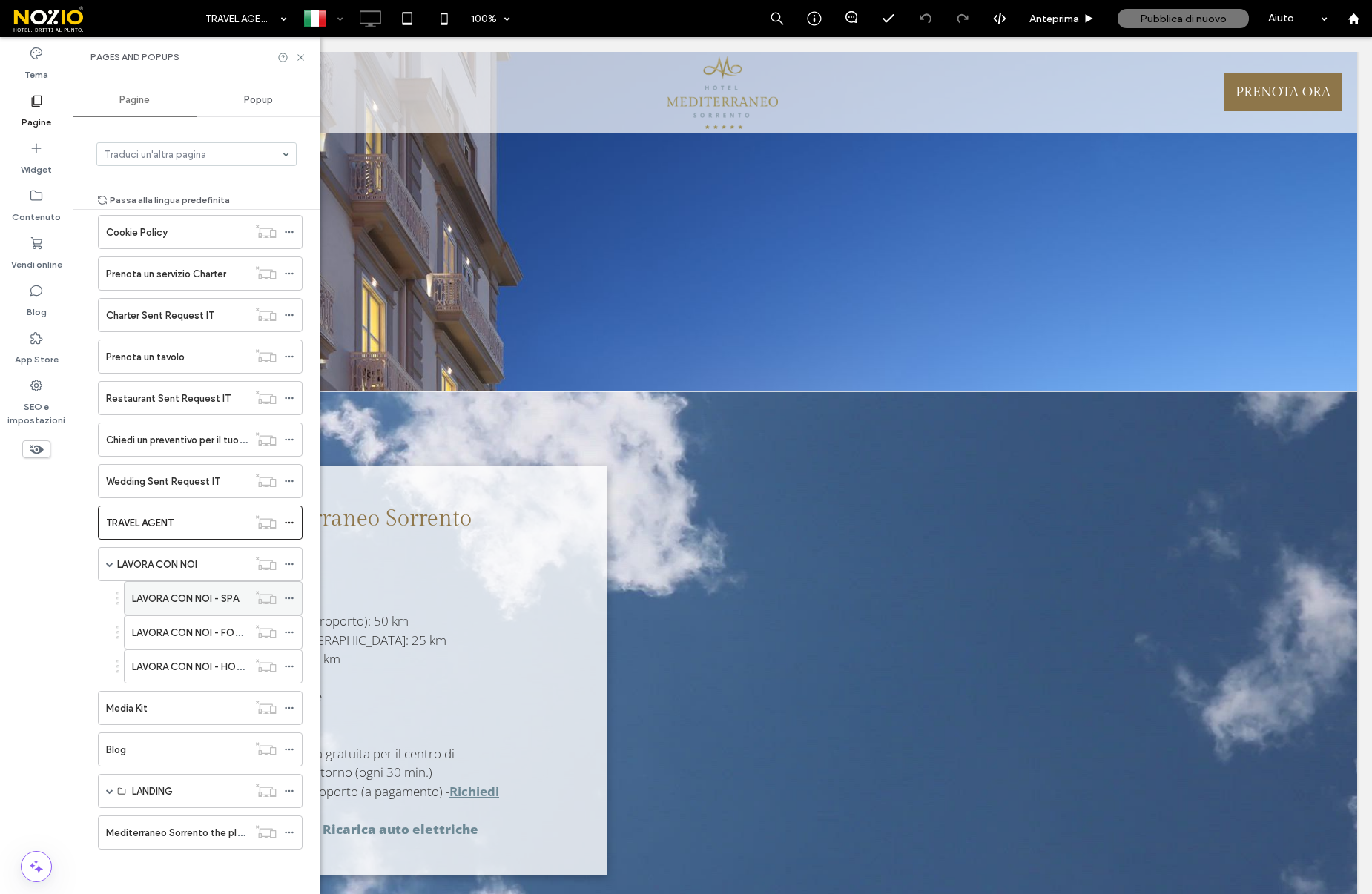
click at [180, 596] on label "LAVORA CON NOI - SPA" at bounding box center [185, 598] width 107 height 26
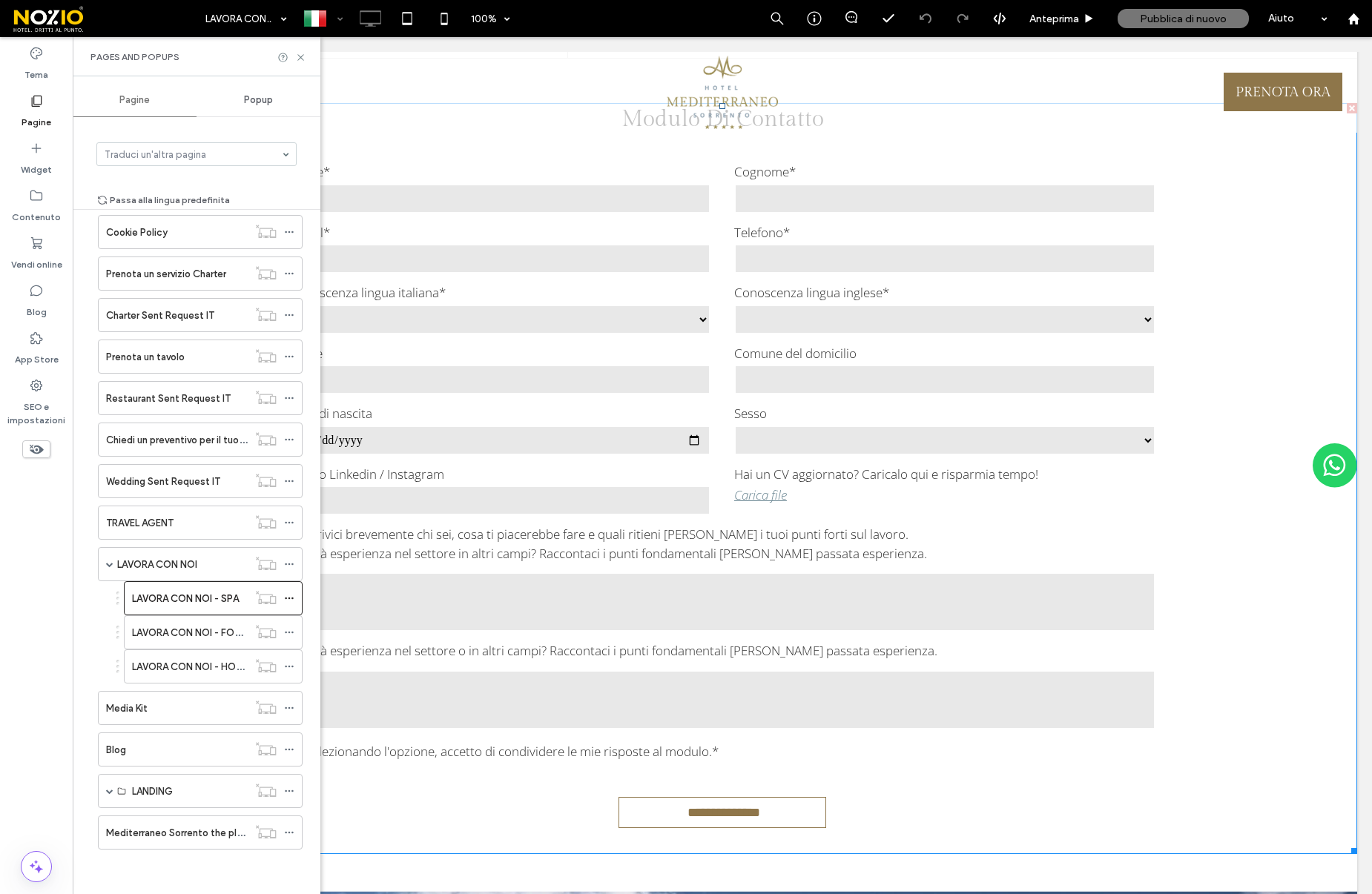
scroll to position [1448, 0]
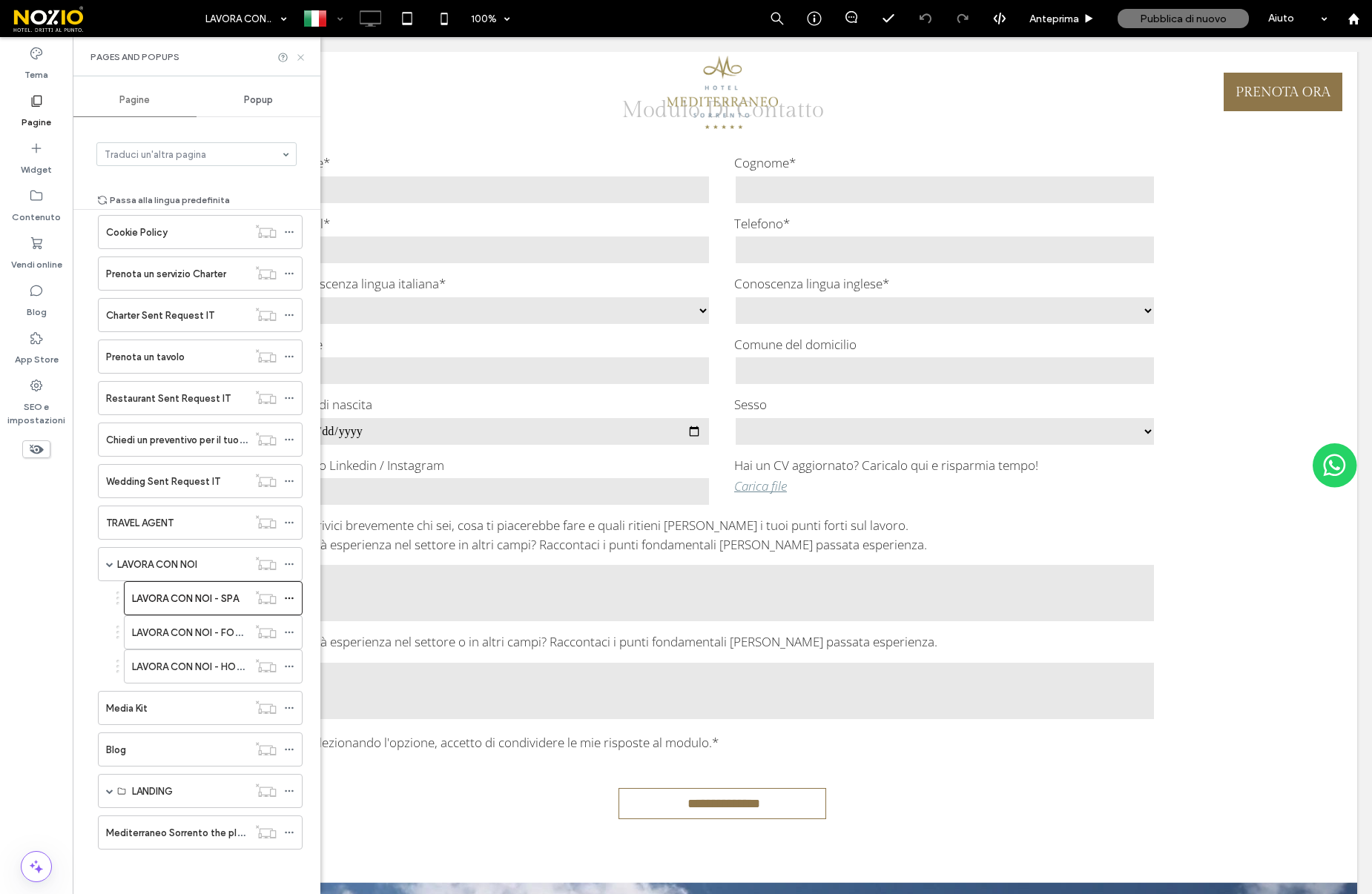
click at [299, 58] on use at bounding box center [300, 57] width 6 height 6
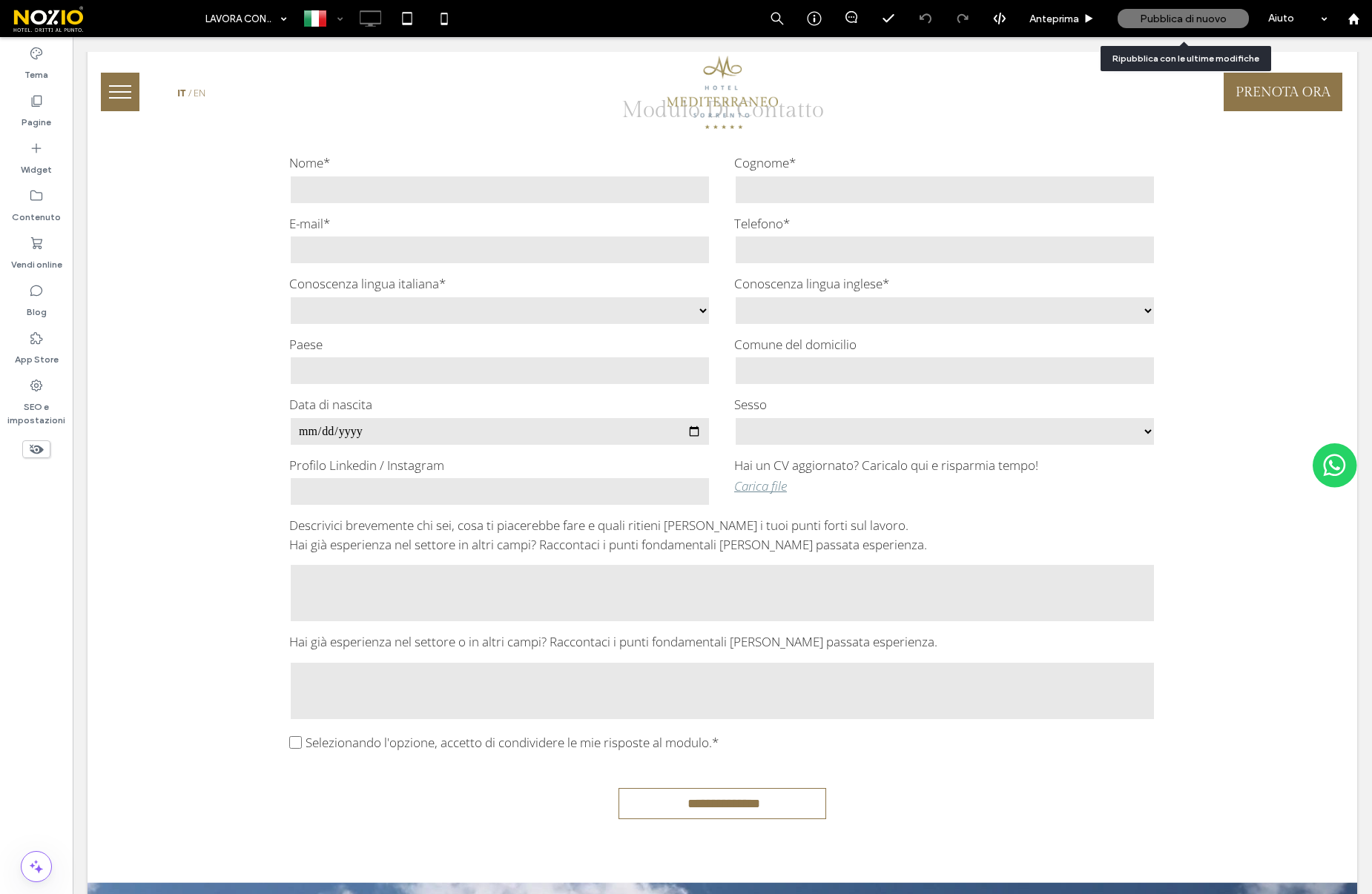
click at [1175, 20] on span "Pubblica di nuovo" at bounding box center [1182, 19] width 86 height 12
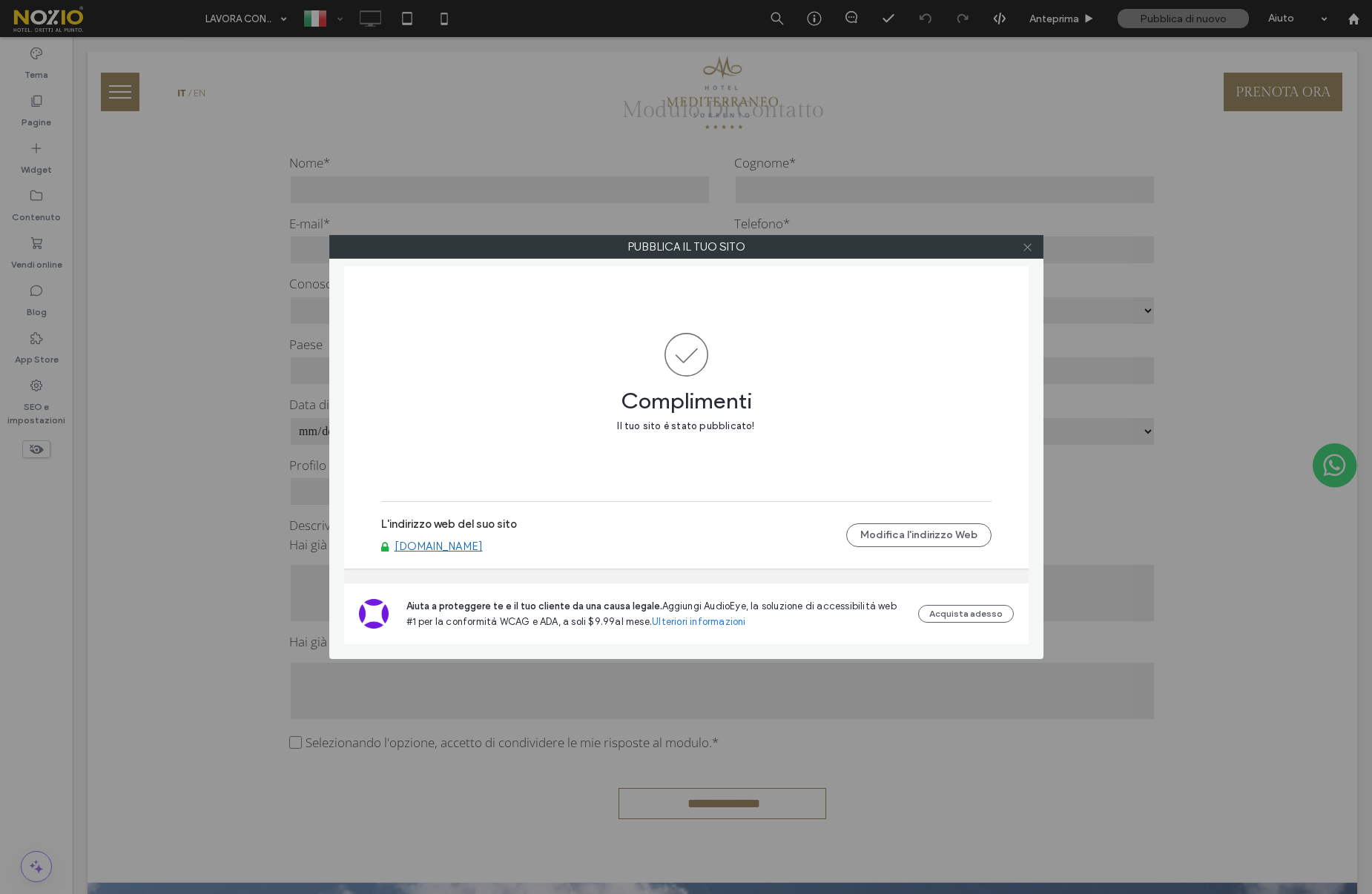
click at [1027, 250] on icon at bounding box center [1027, 247] width 11 height 11
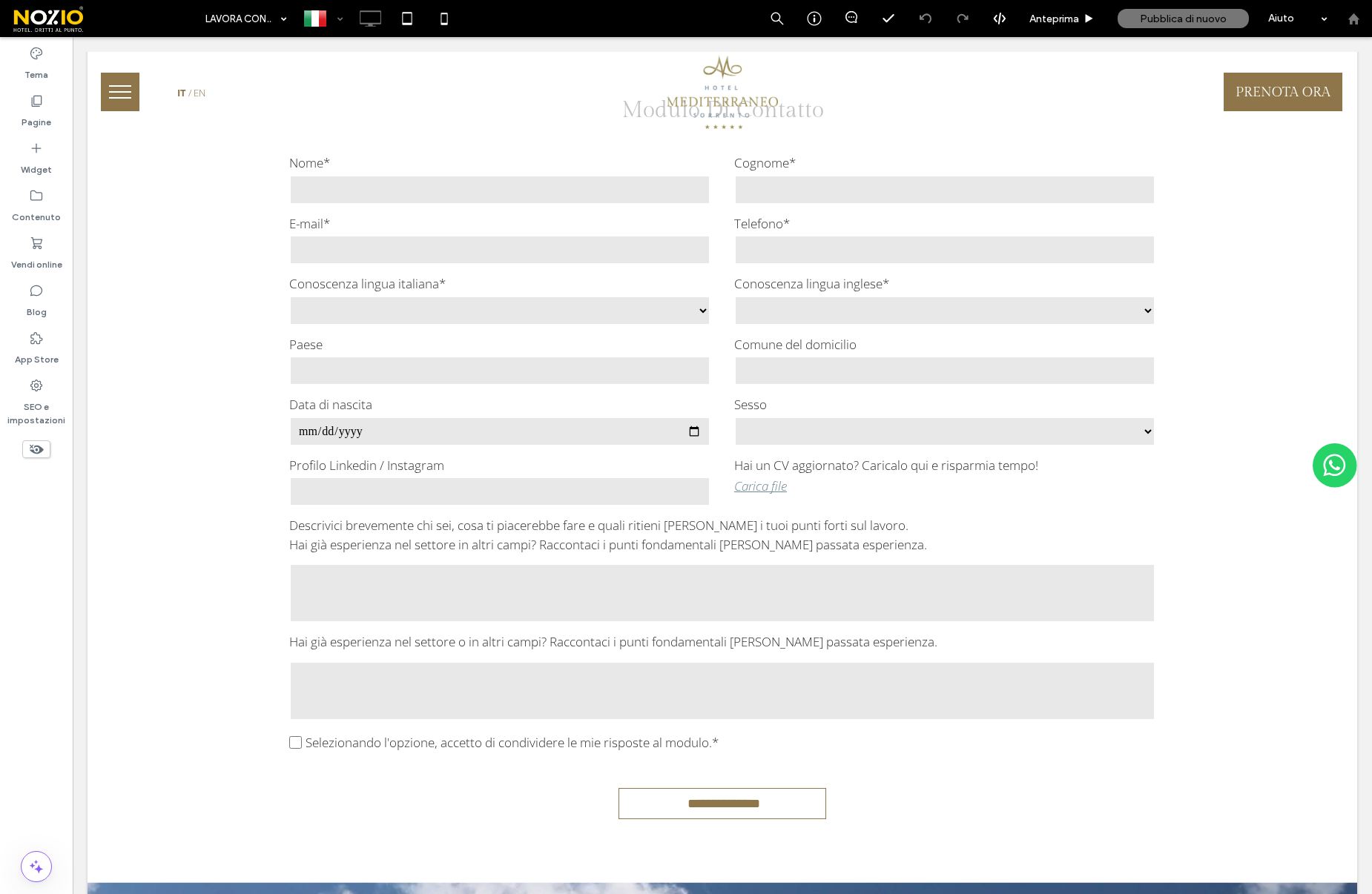
click at [1351, 18] on use at bounding box center [1352, 18] width 11 height 11
